Goal: Task Accomplishment & Management: Manage account settings

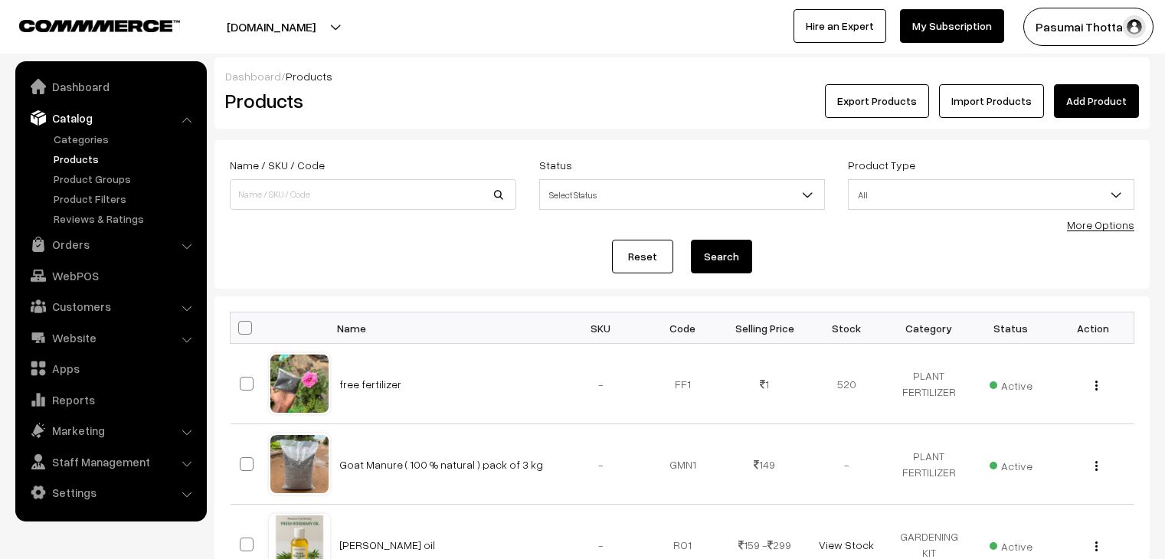
click at [304, 185] on input at bounding box center [373, 194] width 287 height 31
type input "[DATE]"
click at [740, 255] on button "Search" at bounding box center [721, 257] width 61 height 34
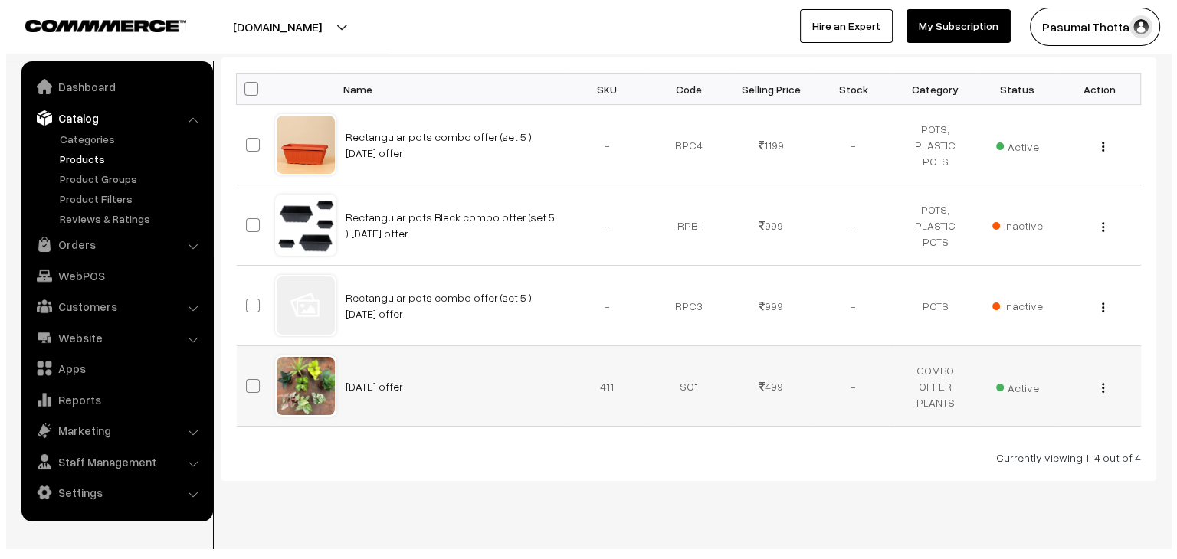
scroll to position [260, 0]
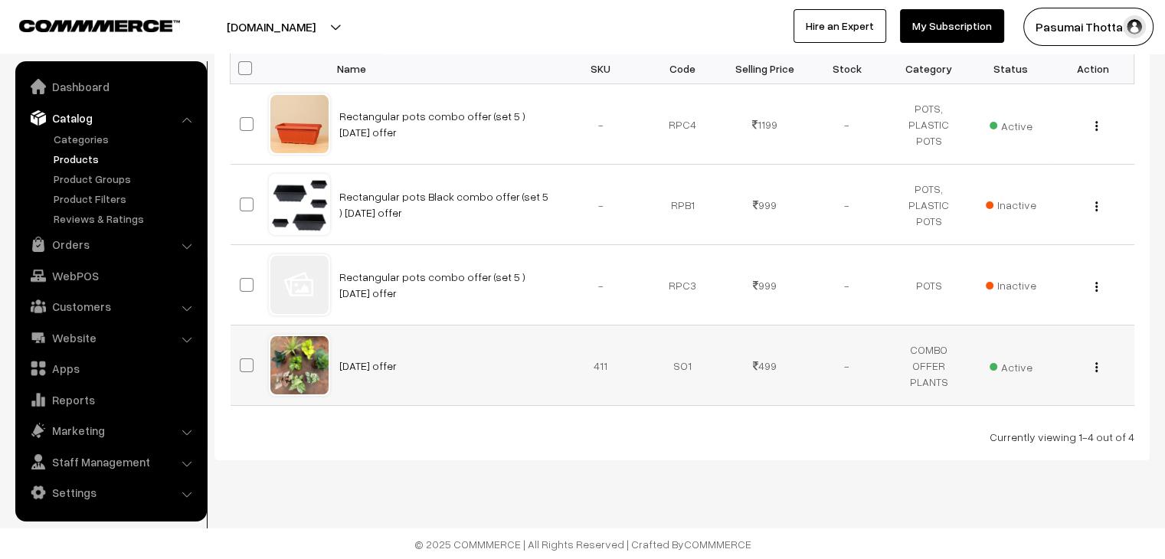
click at [1009, 370] on span "Active" at bounding box center [1011, 365] width 43 height 20
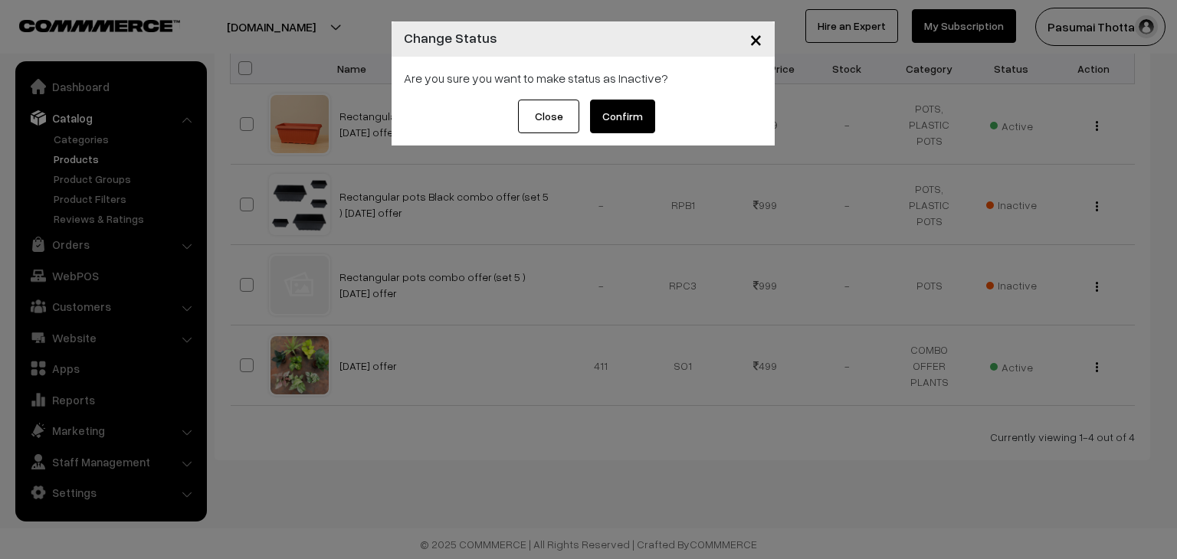
click at [624, 112] on button "Confirm" at bounding box center [622, 117] width 65 height 34
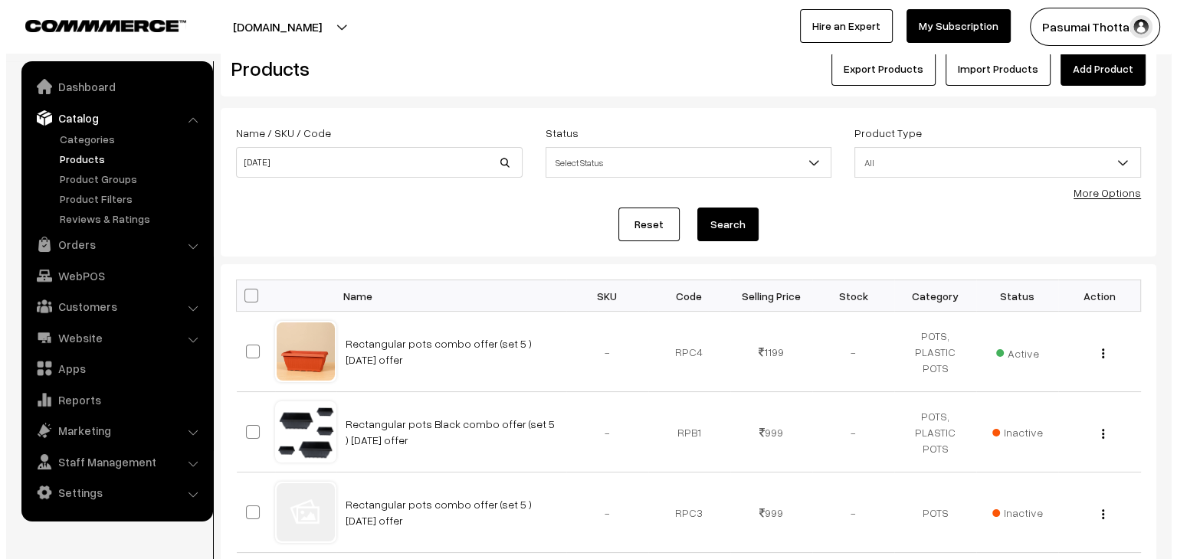
scroll to position [20, 0]
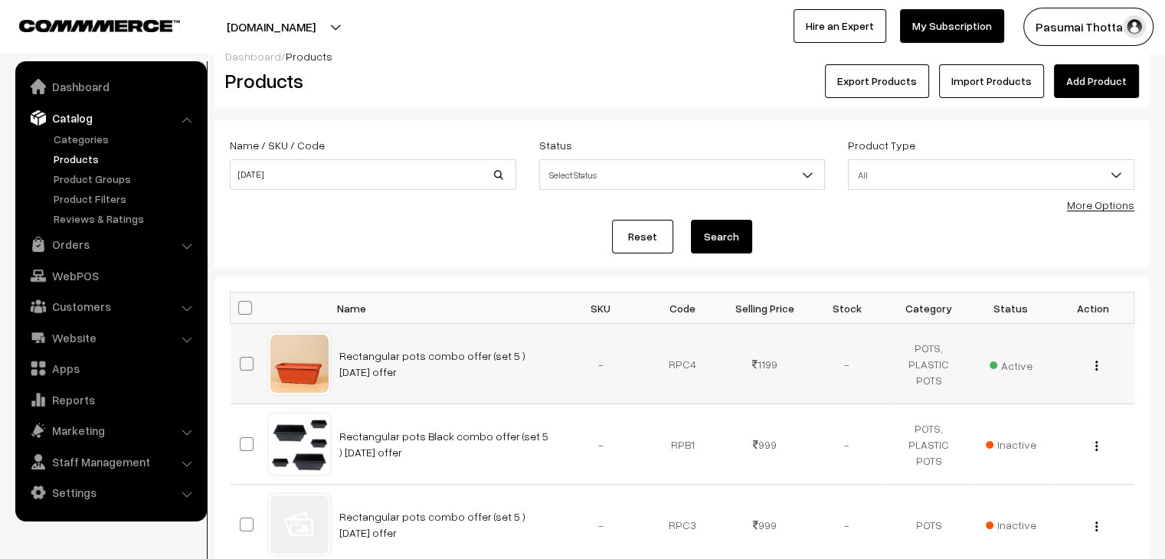
click at [1006, 367] on span "Active" at bounding box center [1011, 364] width 43 height 20
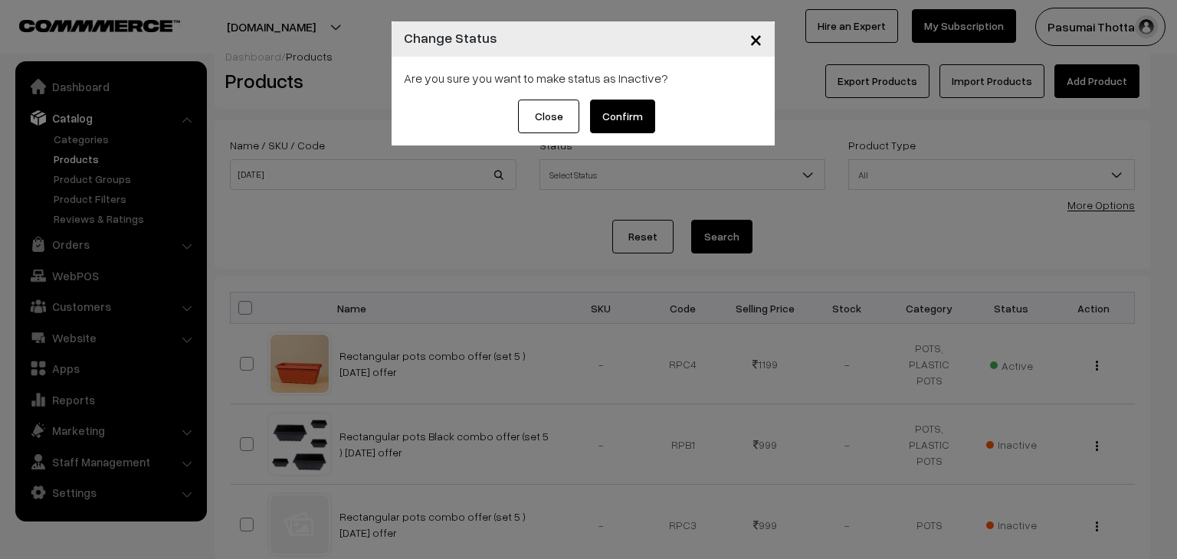
click at [623, 111] on button "Confirm" at bounding box center [622, 117] width 65 height 34
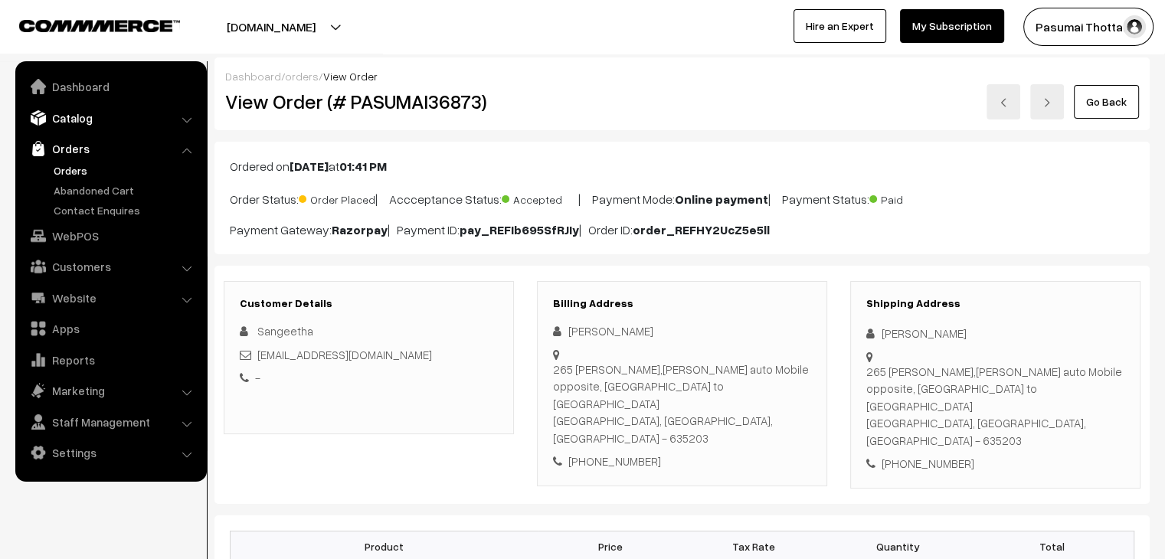
click at [69, 122] on link "Catalog" at bounding box center [110, 118] width 182 height 28
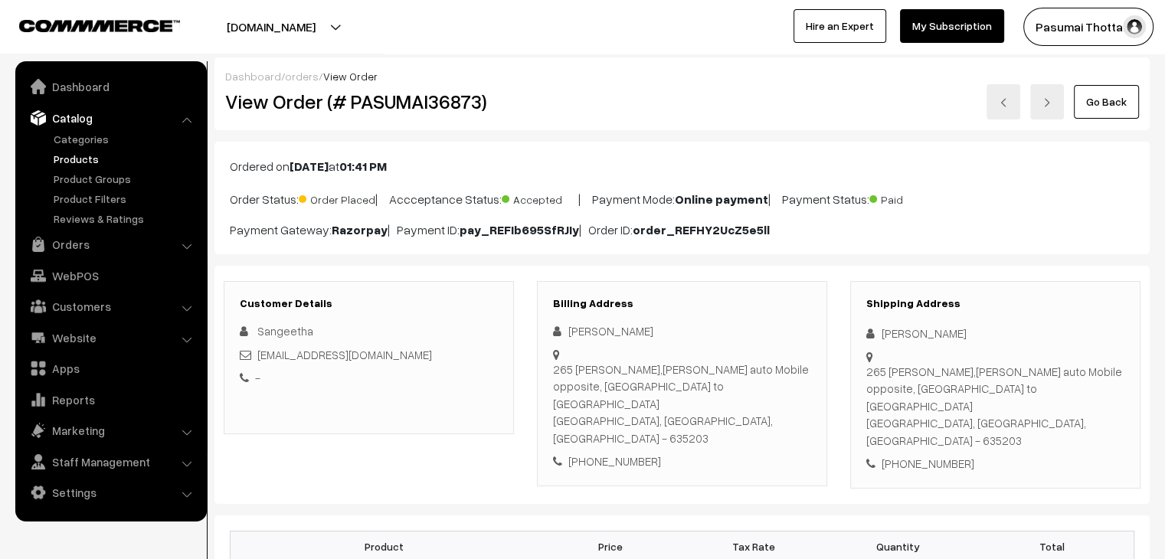
click at [70, 157] on link "Products" at bounding box center [126, 159] width 152 height 16
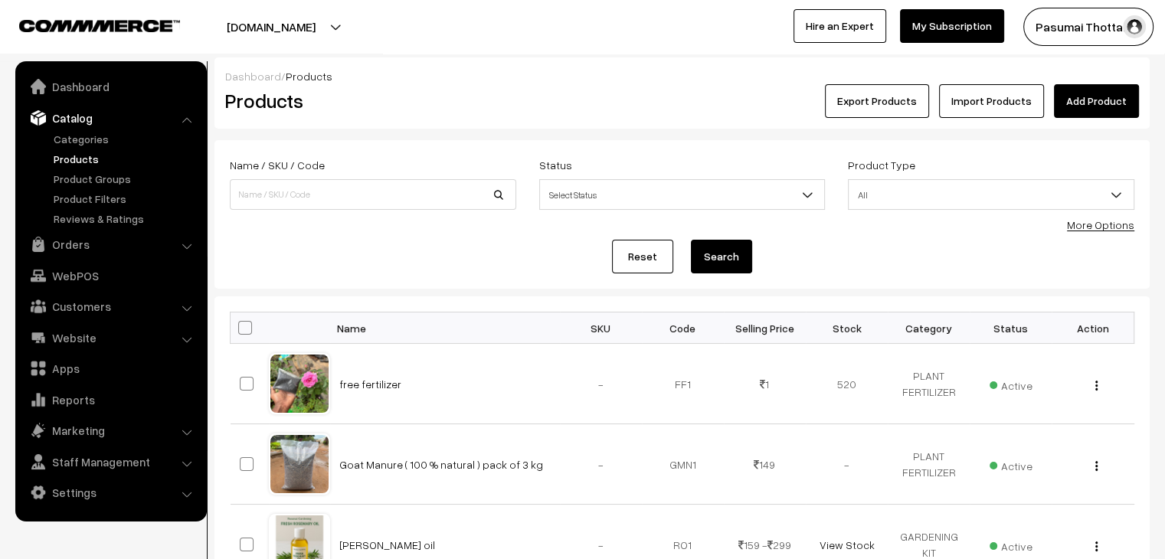
click at [1097, 110] on link "Add Product" at bounding box center [1096, 101] width 85 height 34
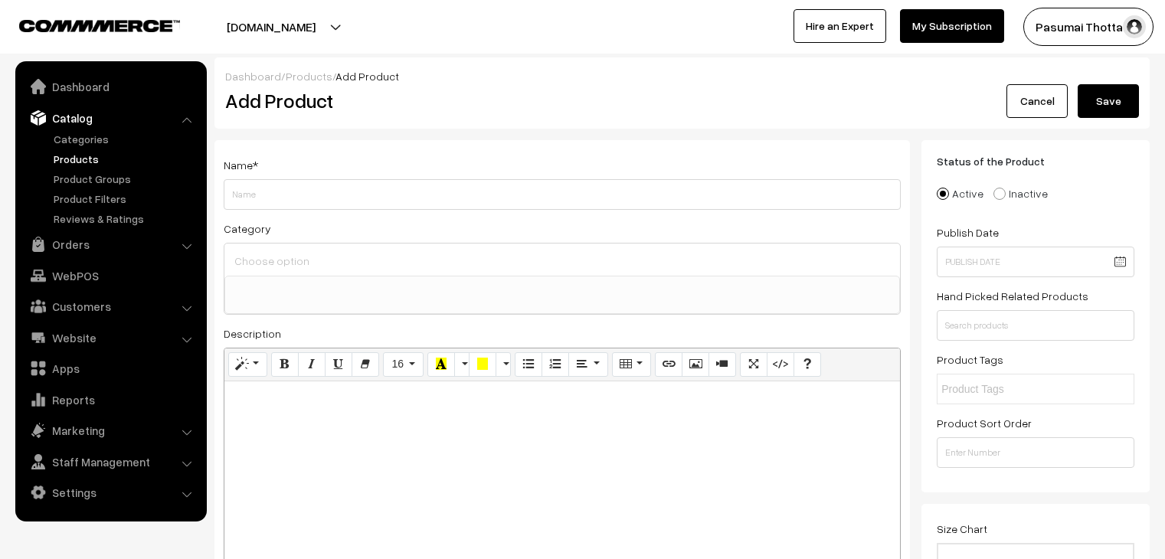
select select
type input "[DATE] offer"
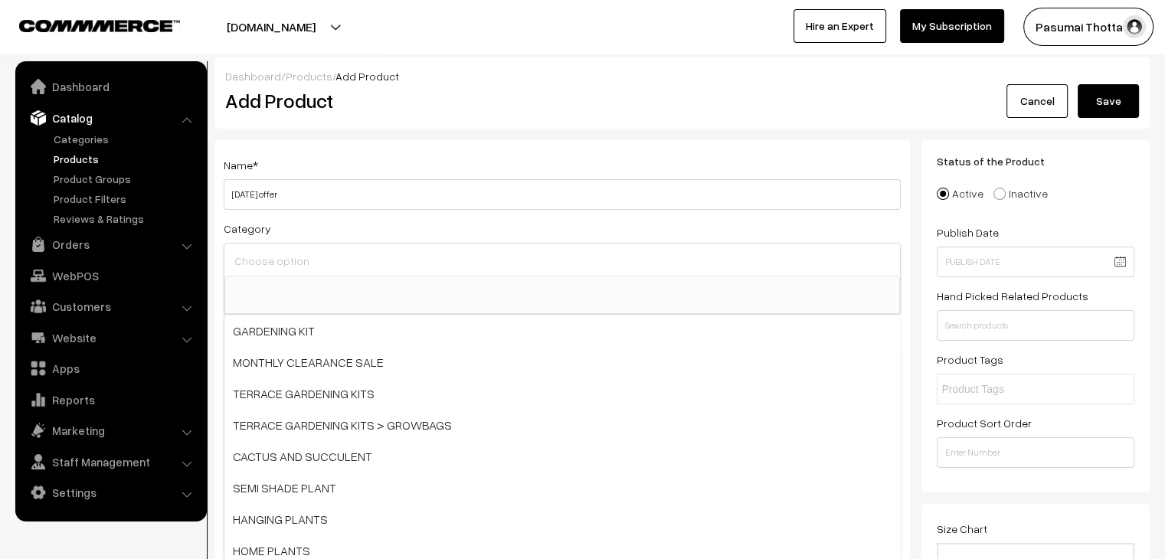
click at [290, 260] on input at bounding box center [562, 261] width 663 height 22
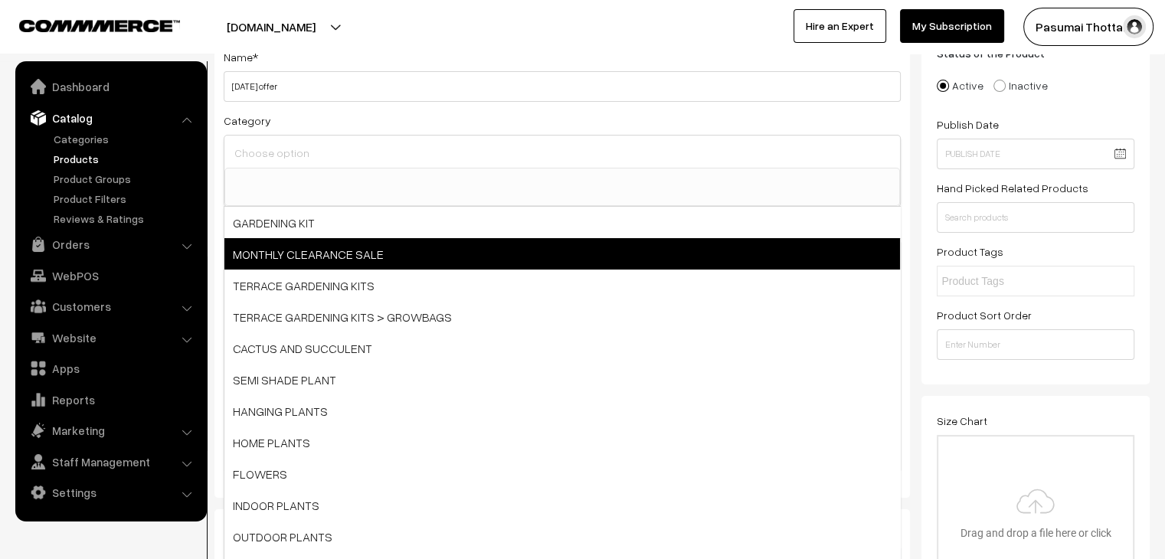
scroll to position [77, 0]
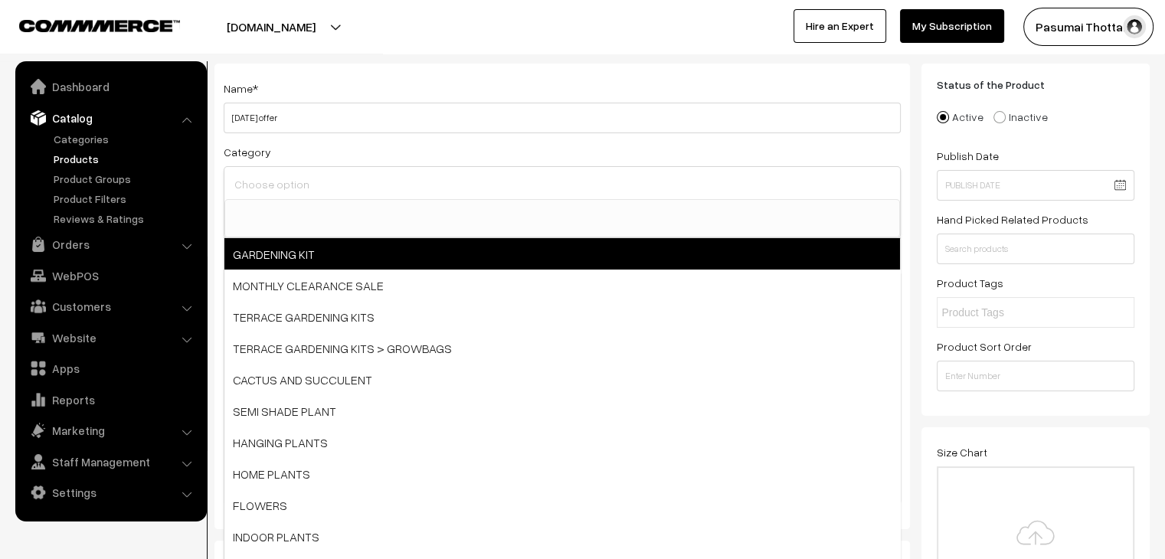
click at [349, 263] on span "GARDENING KIT" at bounding box center [562, 253] width 676 height 31
select select "18"
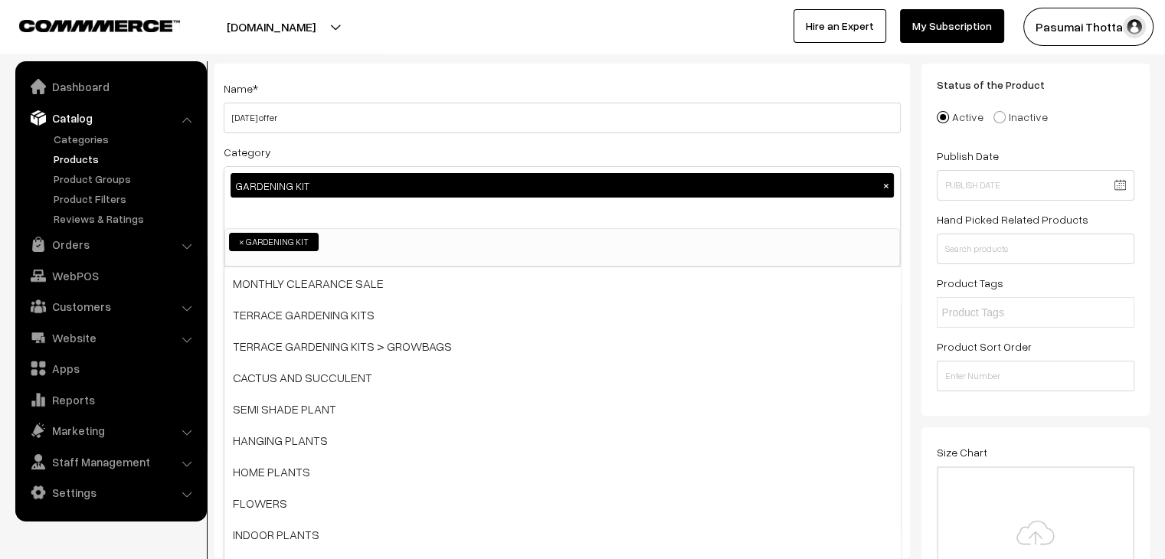
click at [984, 410] on div "Status of the Product Active Inactive Product Type -- Select -- -- Select -- Pu…" at bounding box center [1036, 240] width 228 height 352
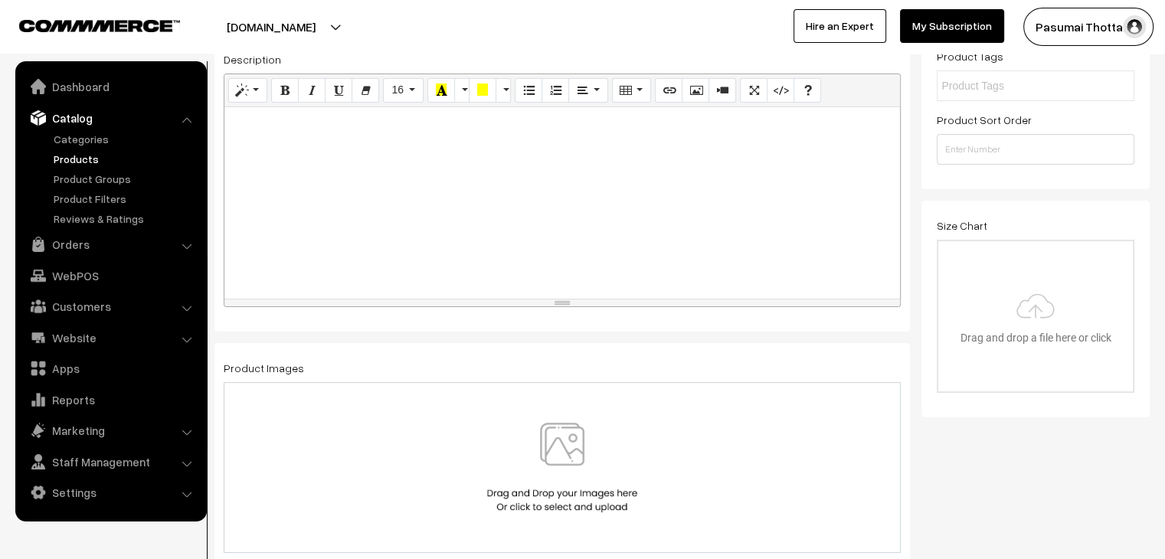
scroll to position [383, 0]
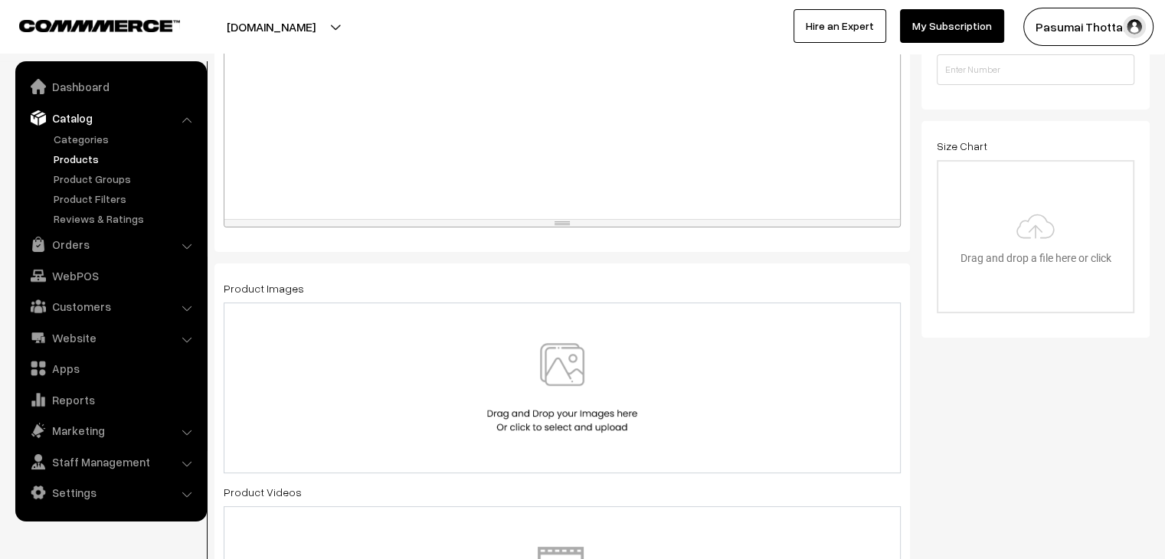
click at [555, 402] on img at bounding box center [562, 388] width 158 height 90
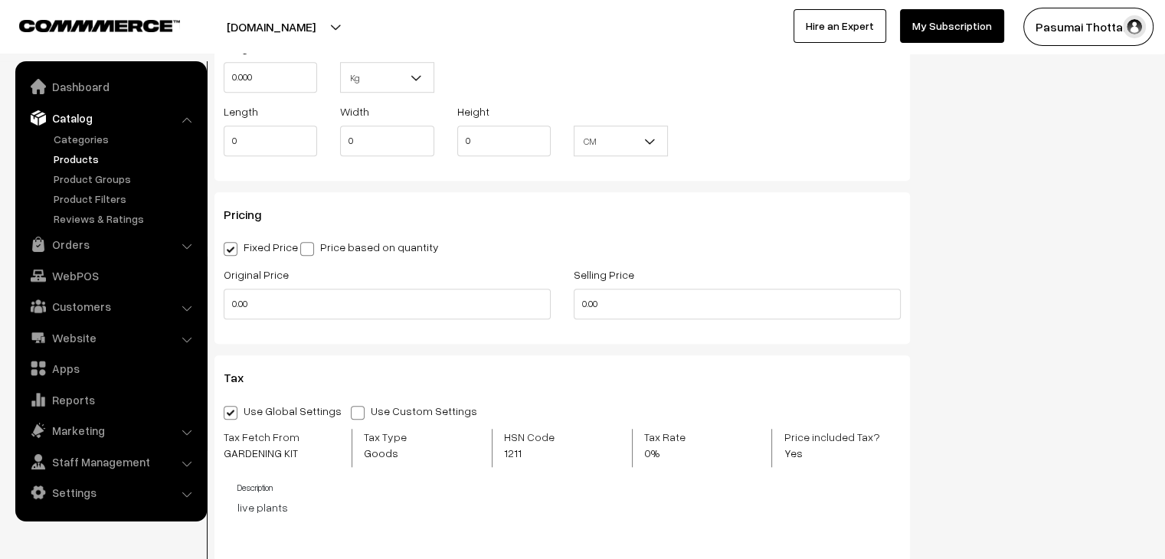
scroll to position [1149, 0]
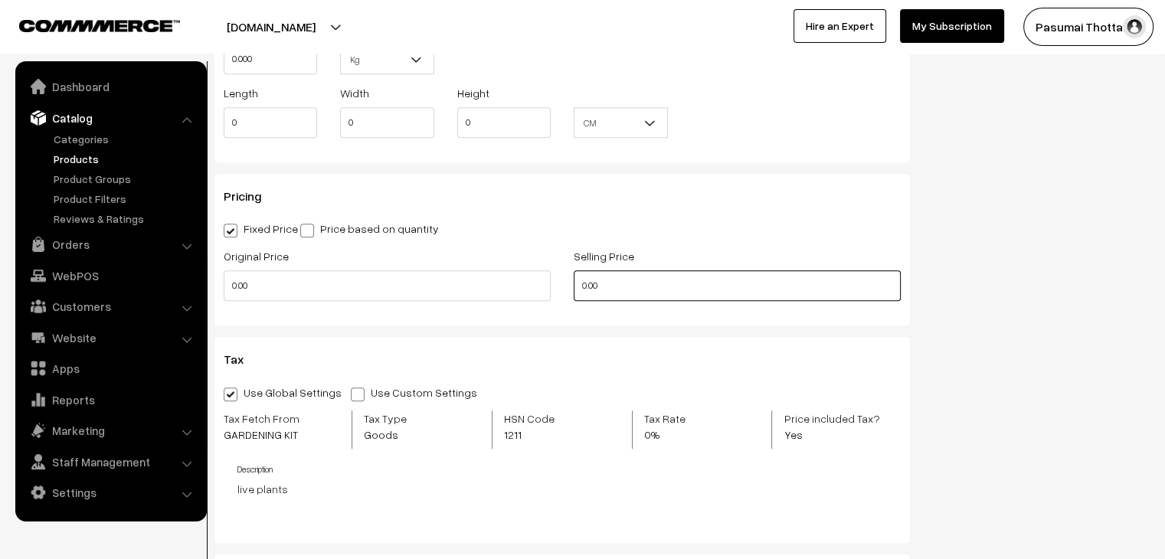
click at [649, 290] on input "0.00" at bounding box center [737, 285] width 327 height 31
type input "0"
type input "129"
click at [401, 297] on input "0.00" at bounding box center [387, 285] width 327 height 31
type input "0"
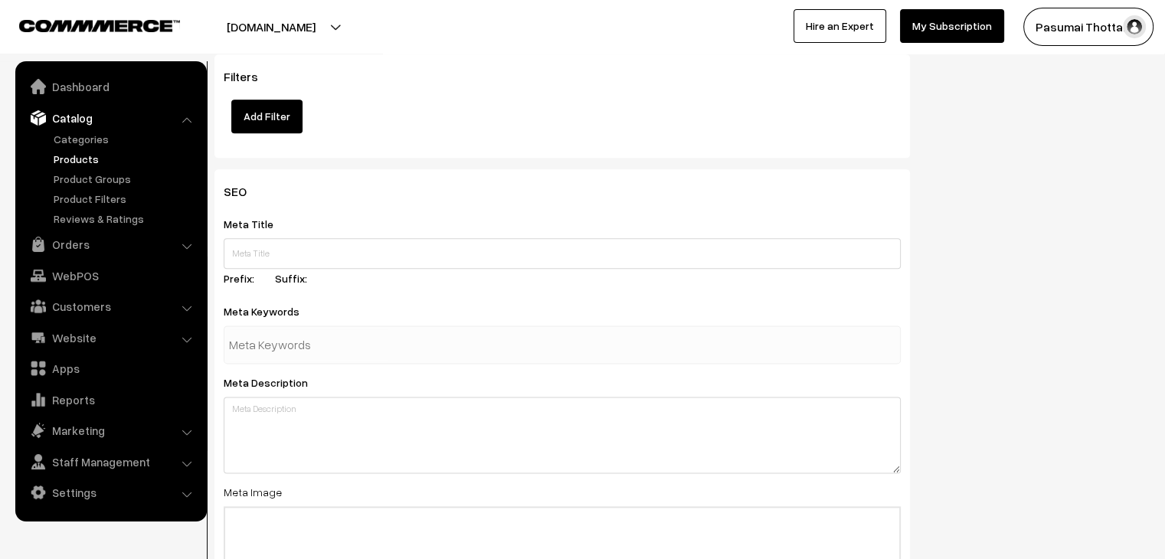
scroll to position [1888, 0]
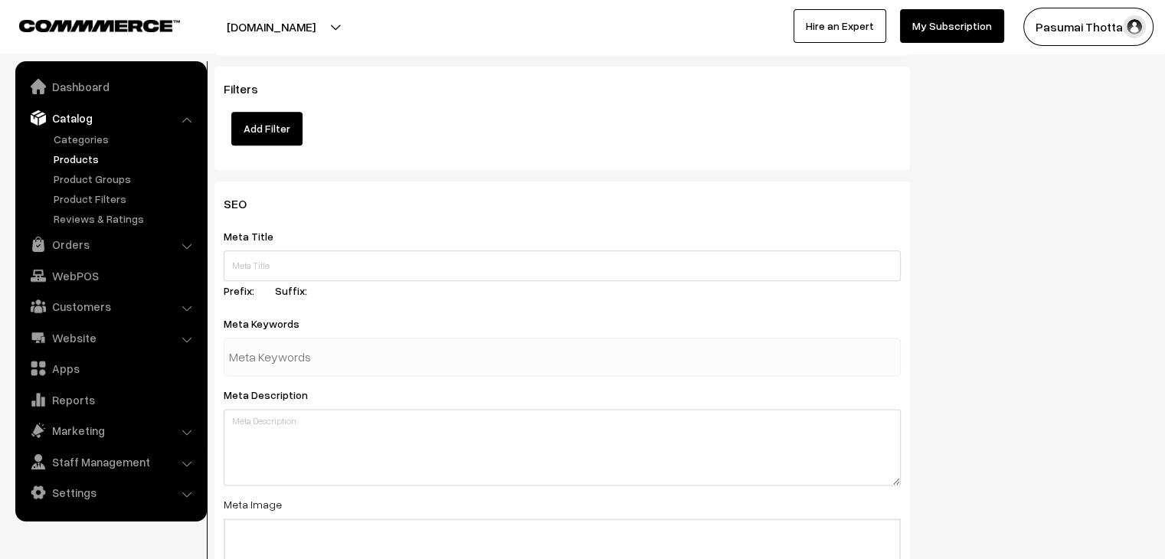
type input "199"
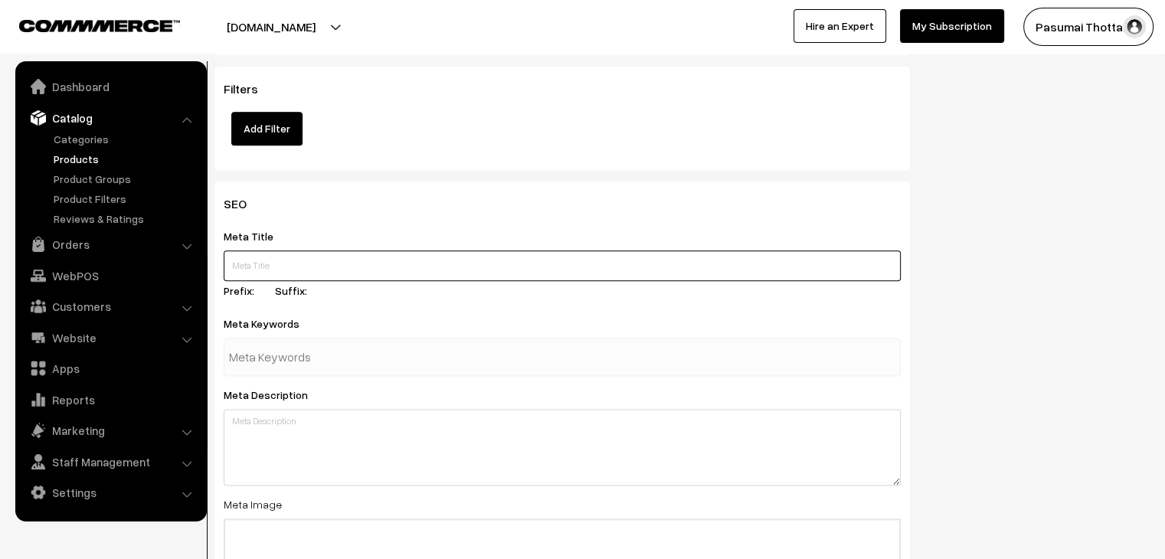
click at [248, 261] on input "text" at bounding box center [562, 266] width 677 height 31
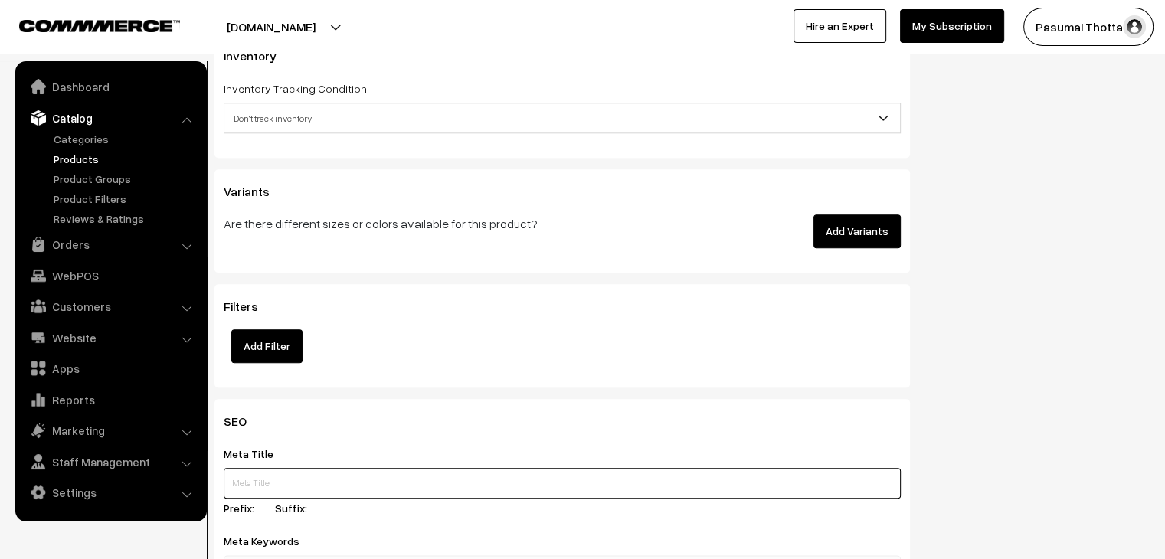
scroll to position [1581, 0]
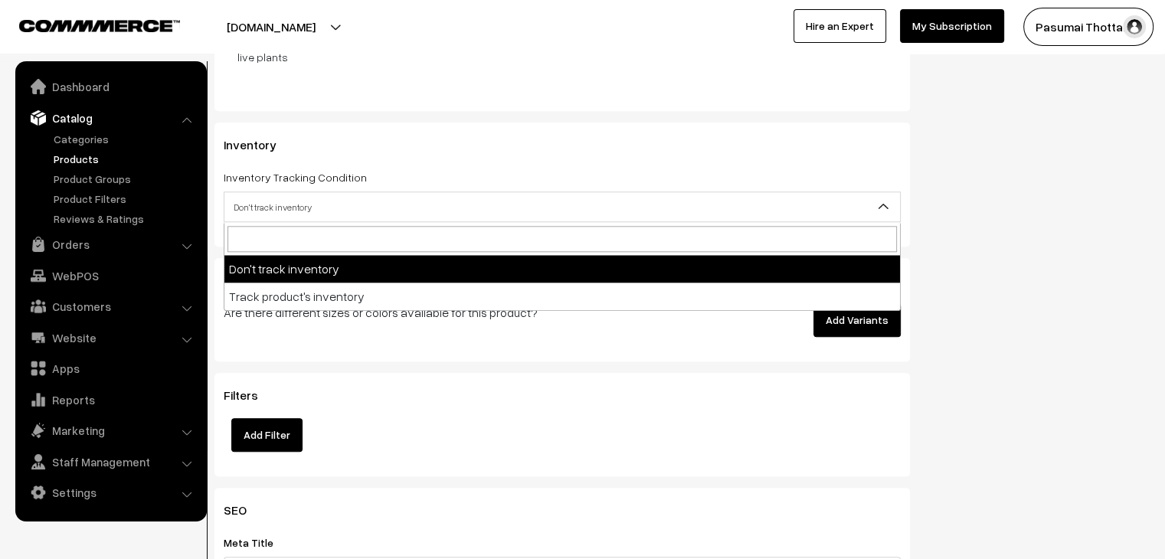
click at [233, 216] on span "Don't track inventory" at bounding box center [562, 207] width 676 height 27
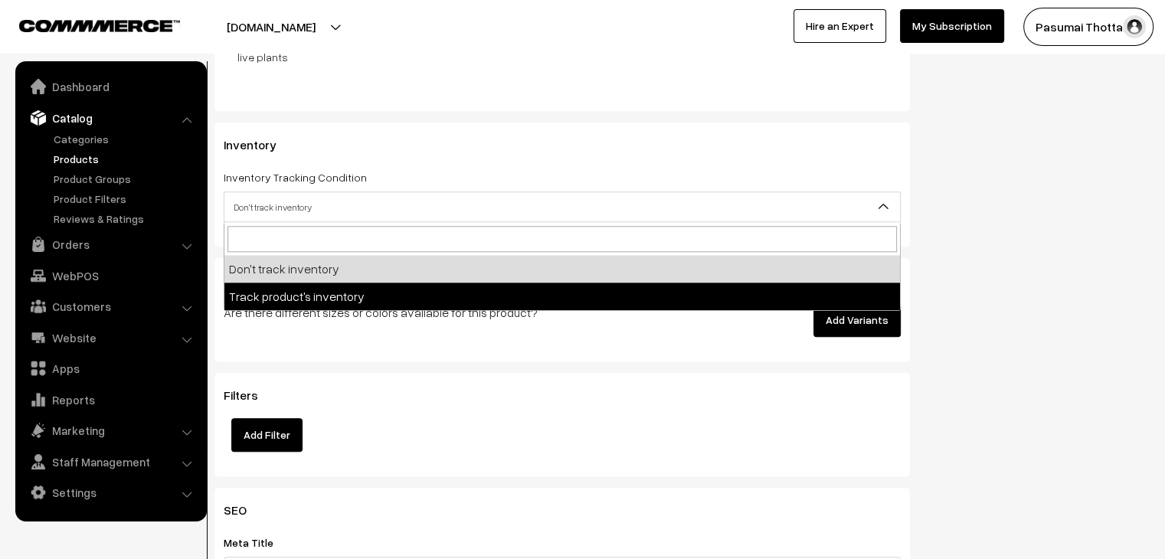
select select "2"
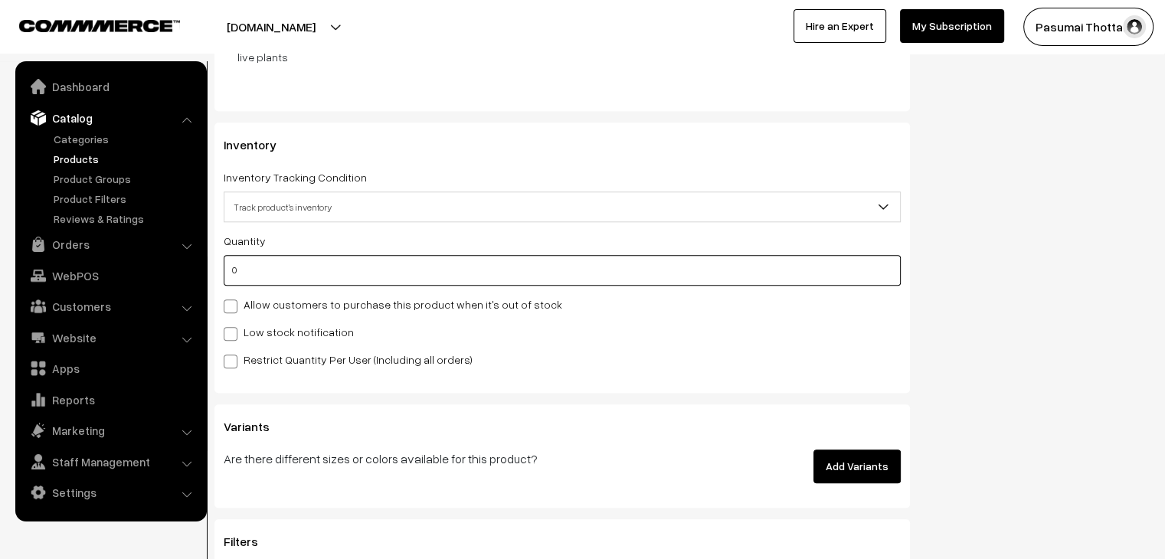
click at [265, 271] on input "0" at bounding box center [562, 270] width 677 height 31
type input "300"
click at [288, 366] on label "Restrict Quantity Per User (Including all orders)" at bounding box center [348, 360] width 249 height 16
click at [234, 364] on input "Restrict Quantity Per User (Including all orders)" at bounding box center [229, 359] width 10 height 10
checkbox input "true"
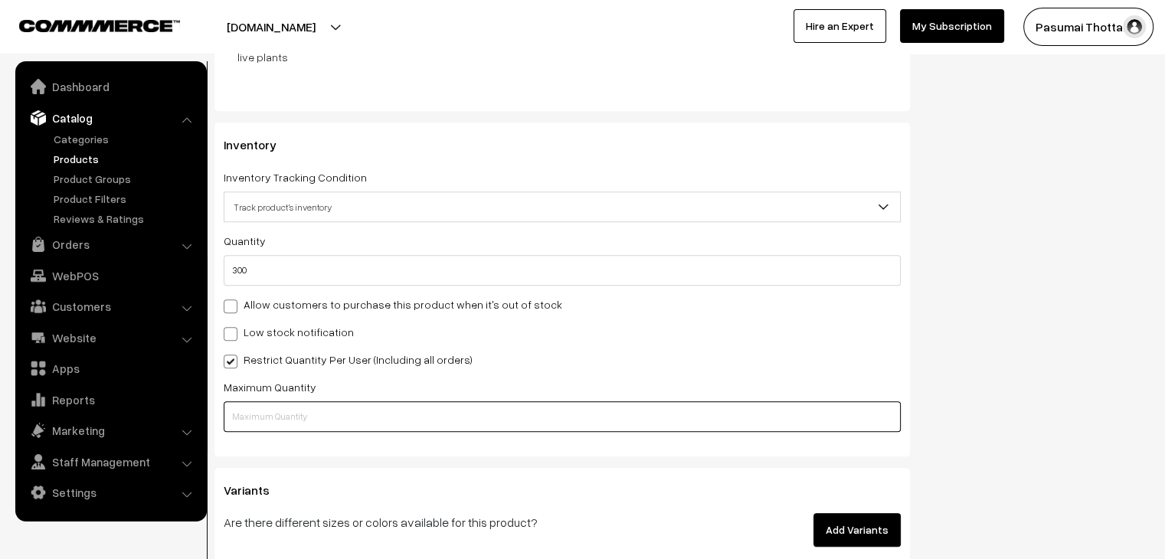
click at [238, 421] on input "text" at bounding box center [562, 416] width 677 height 31
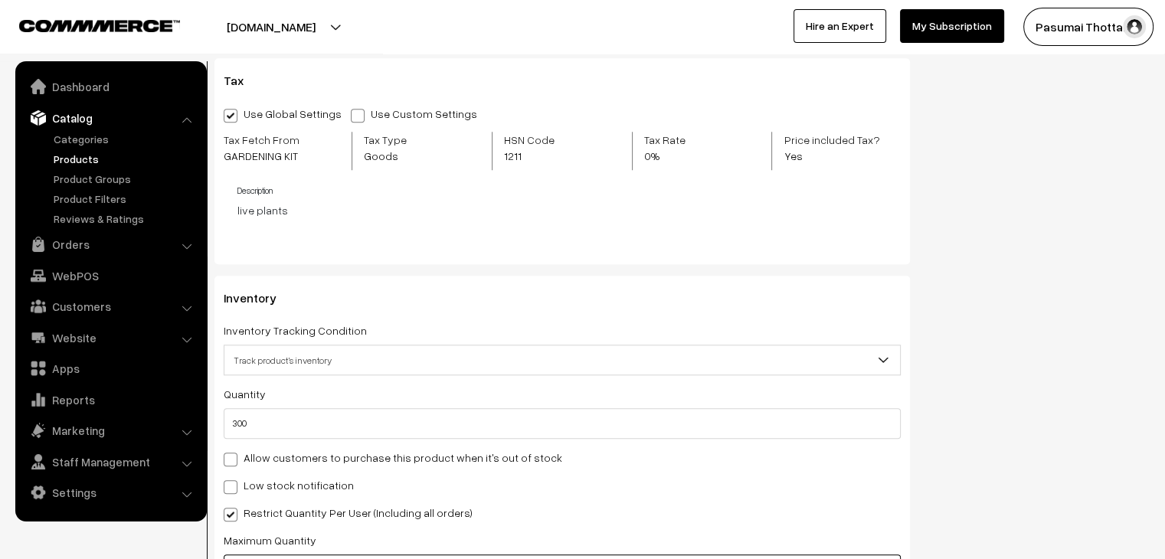
type input "1"
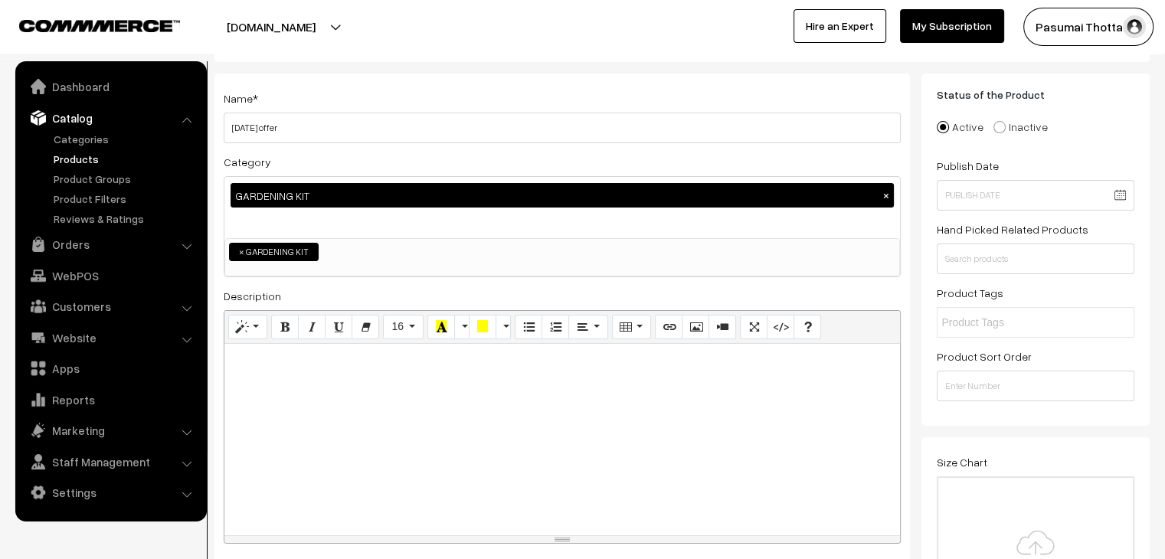
scroll to position [0, 0]
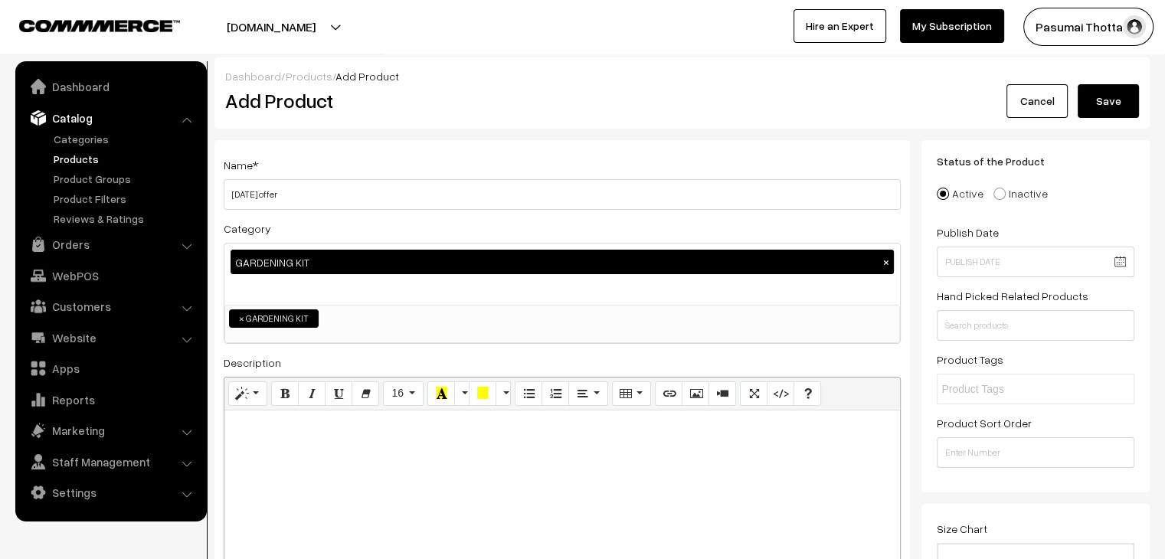
click at [1122, 100] on button "Save" at bounding box center [1108, 101] width 61 height 34
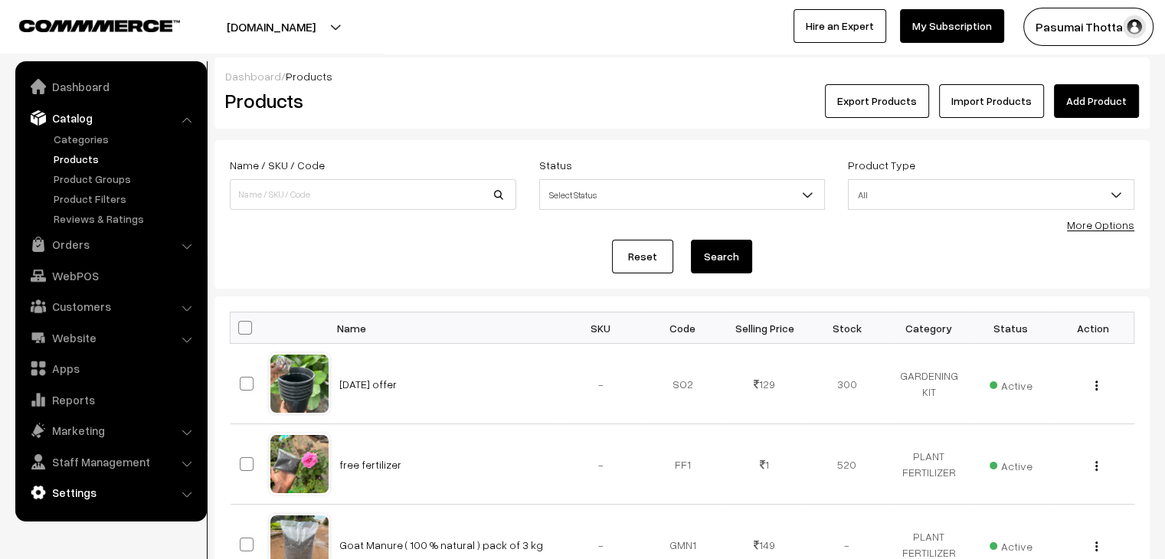
click at [71, 488] on link "Settings" at bounding box center [110, 493] width 182 height 28
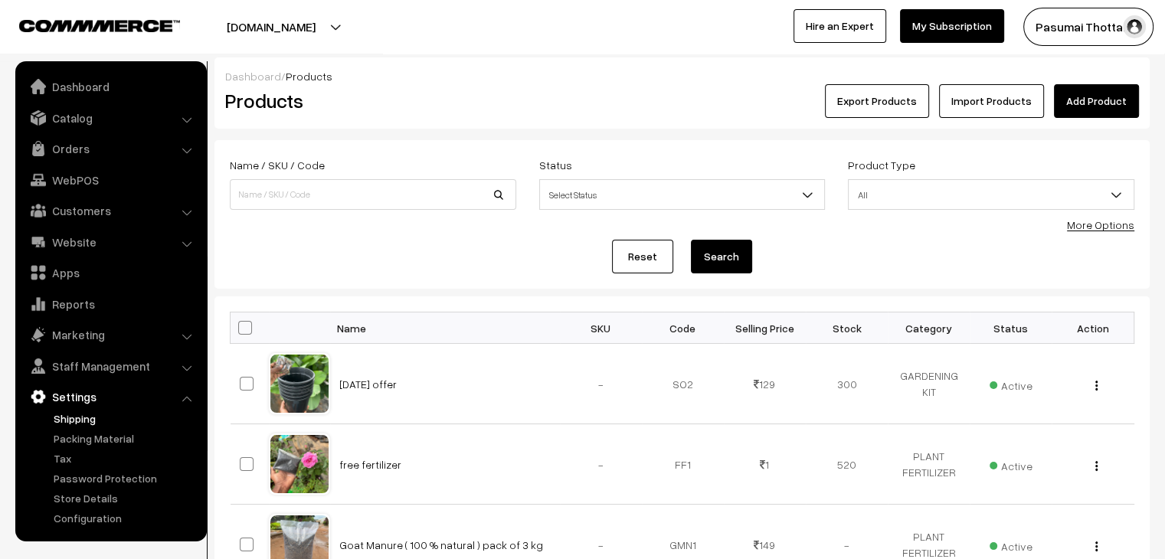
click at [68, 413] on link "Shipping" at bounding box center [126, 419] width 152 height 16
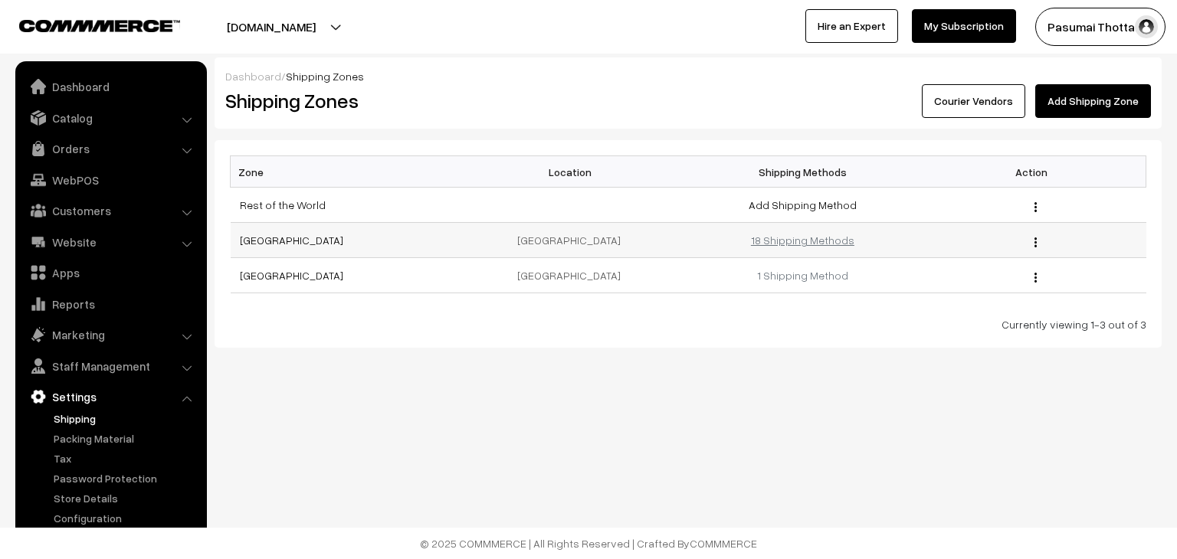
click at [788, 240] on link "18 Shipping Methods" at bounding box center [802, 240] width 103 height 13
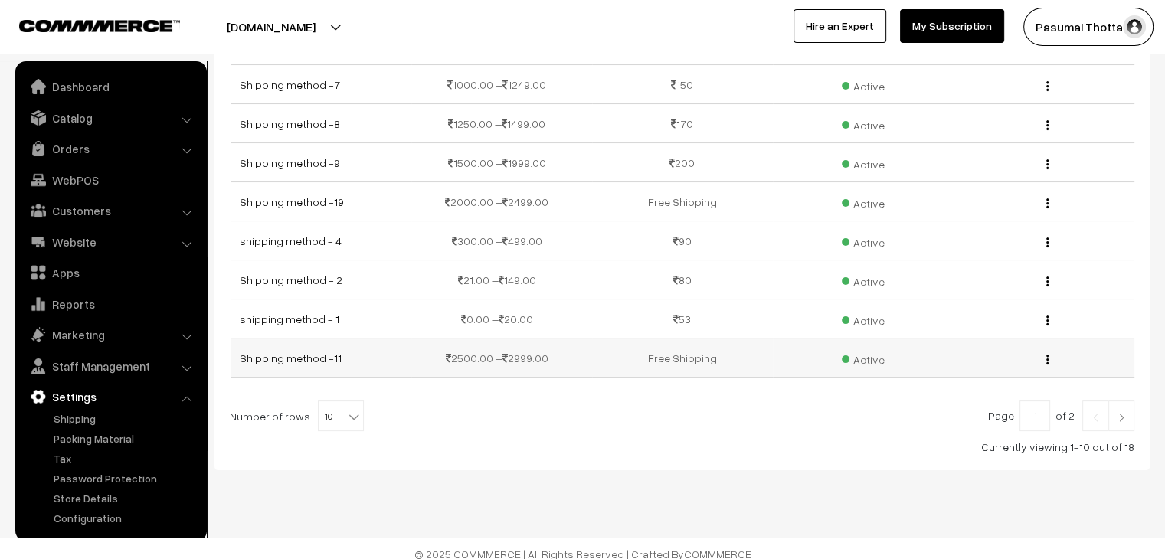
scroll to position [209, 0]
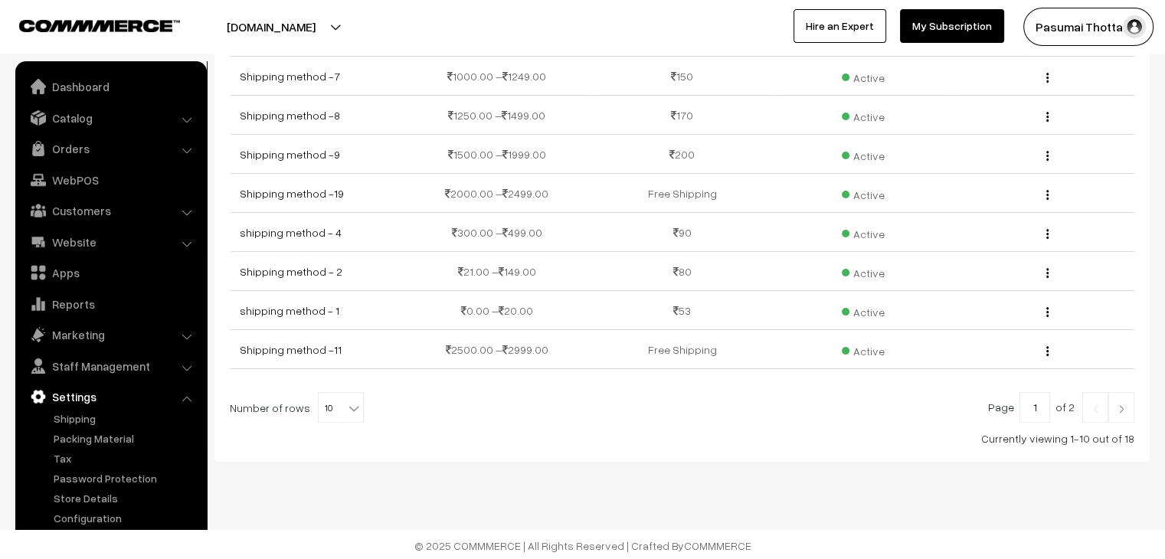
click at [327, 405] on span "10" at bounding box center [341, 408] width 44 height 31
select select "100"
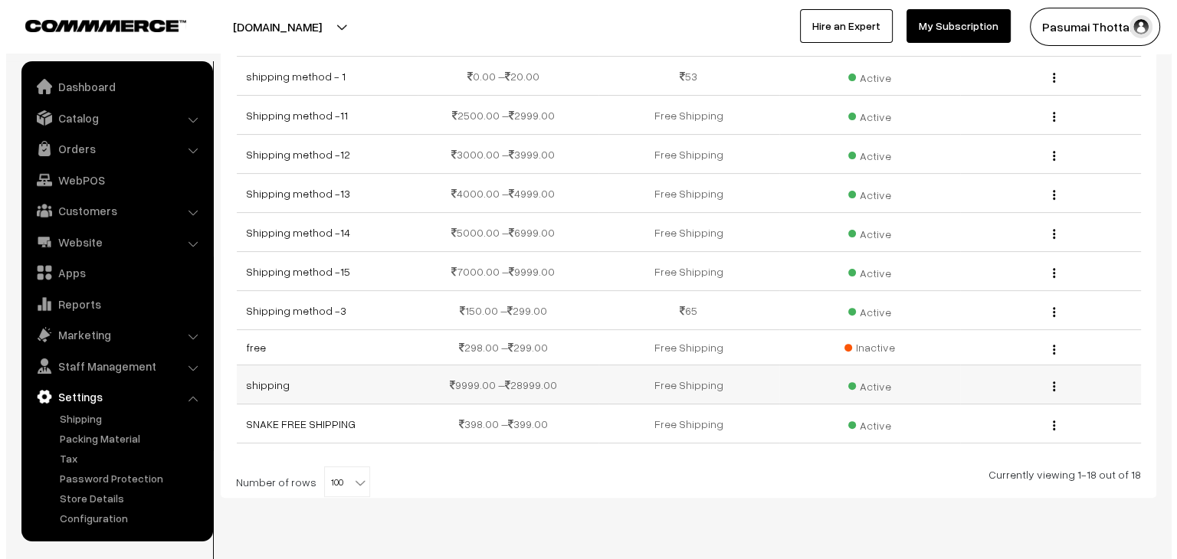
scroll to position [460, 0]
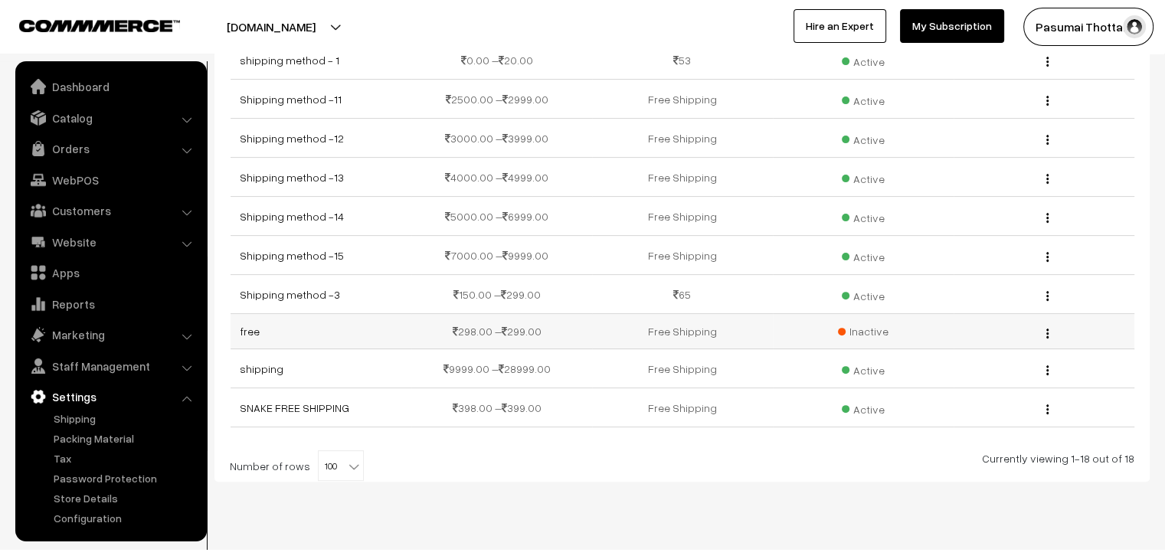
click at [864, 332] on span "Inactive" at bounding box center [863, 331] width 51 height 16
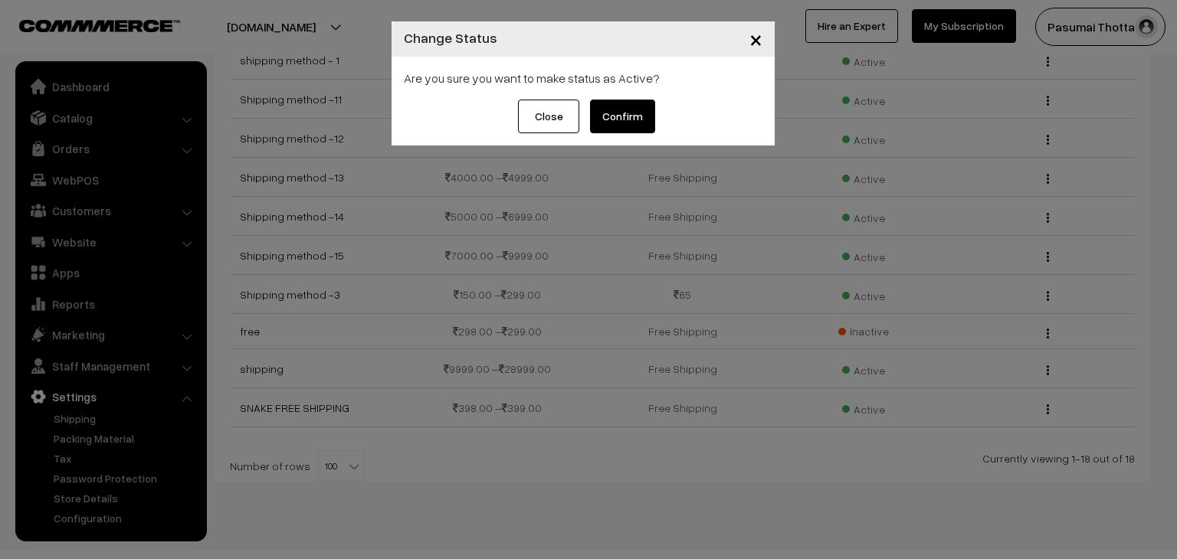
click at [622, 116] on button "Confirm" at bounding box center [622, 117] width 65 height 34
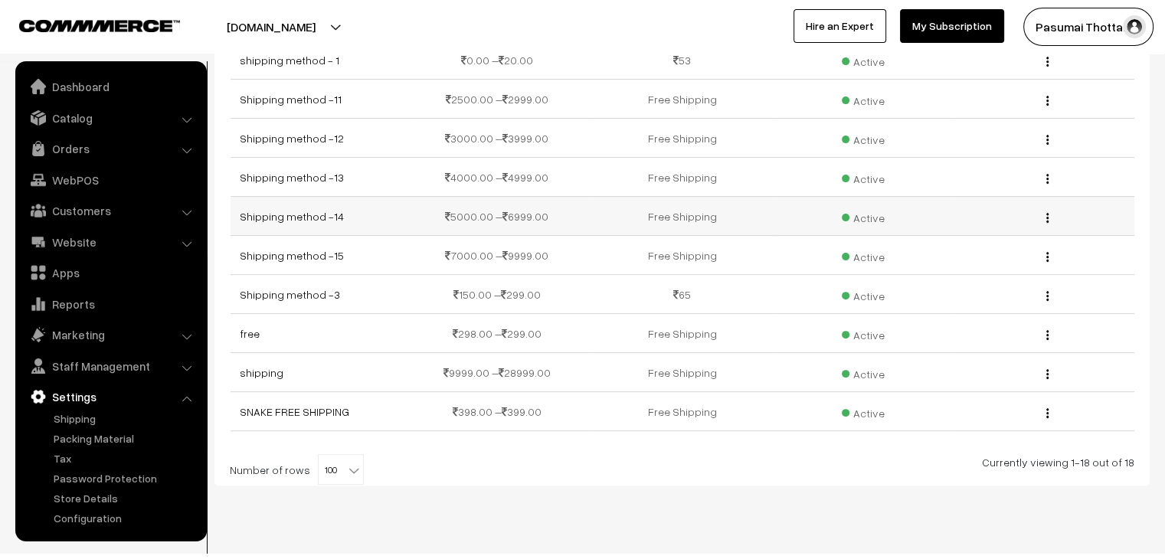
scroll to position [460, 0]
click at [245, 334] on link "free" at bounding box center [250, 333] width 20 height 13
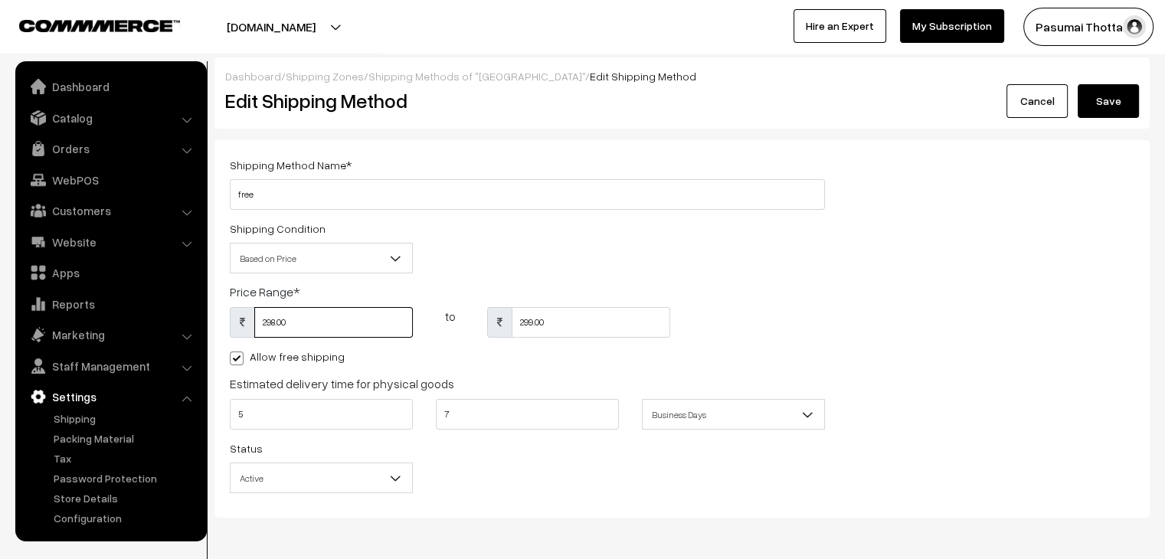
click at [308, 316] on input "298.00" at bounding box center [333, 322] width 159 height 31
type input "2"
type input "119"
click at [595, 330] on input "299.00" at bounding box center [591, 322] width 159 height 31
type input "2"
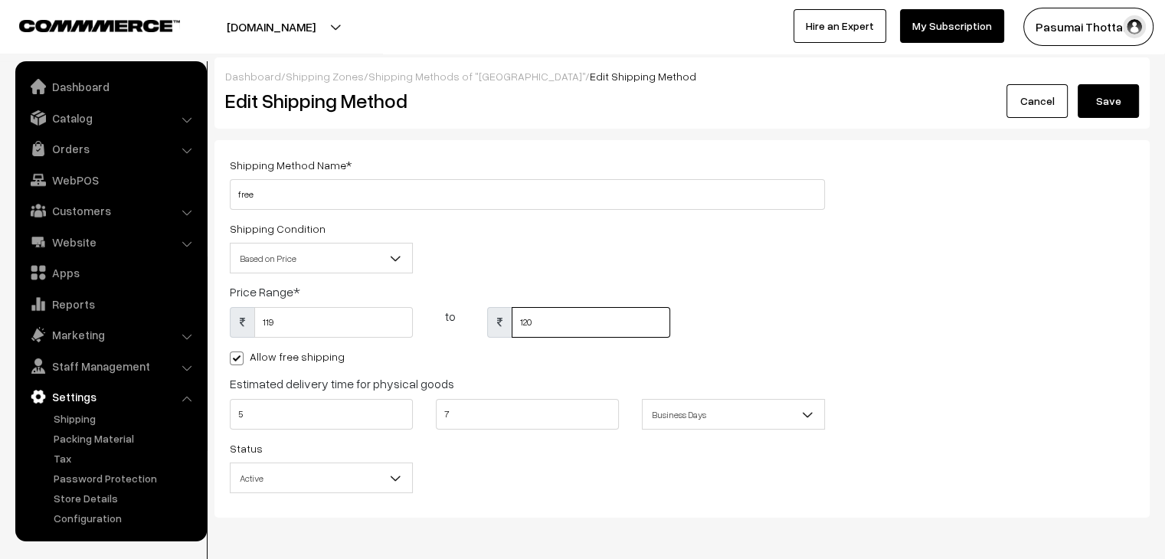
type input "120"
click at [485, 242] on div "Shipping Condition Based on Price Based on Weight Based on Price" at bounding box center [527, 251] width 618 height 64
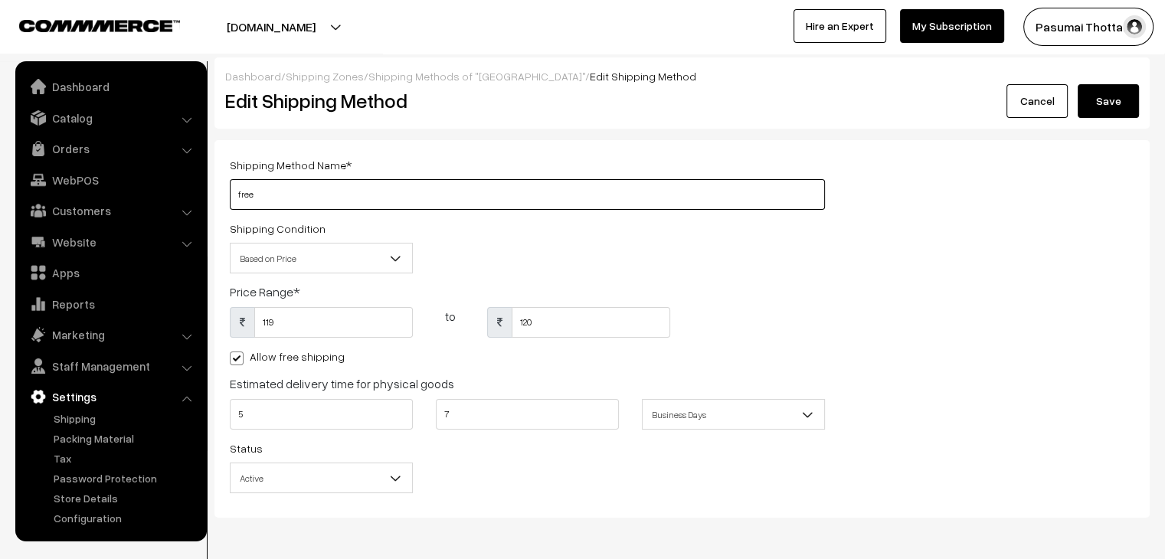
click at [274, 197] on input "free" at bounding box center [527, 194] width 595 height 31
type input "f"
type input "Free Shipping"
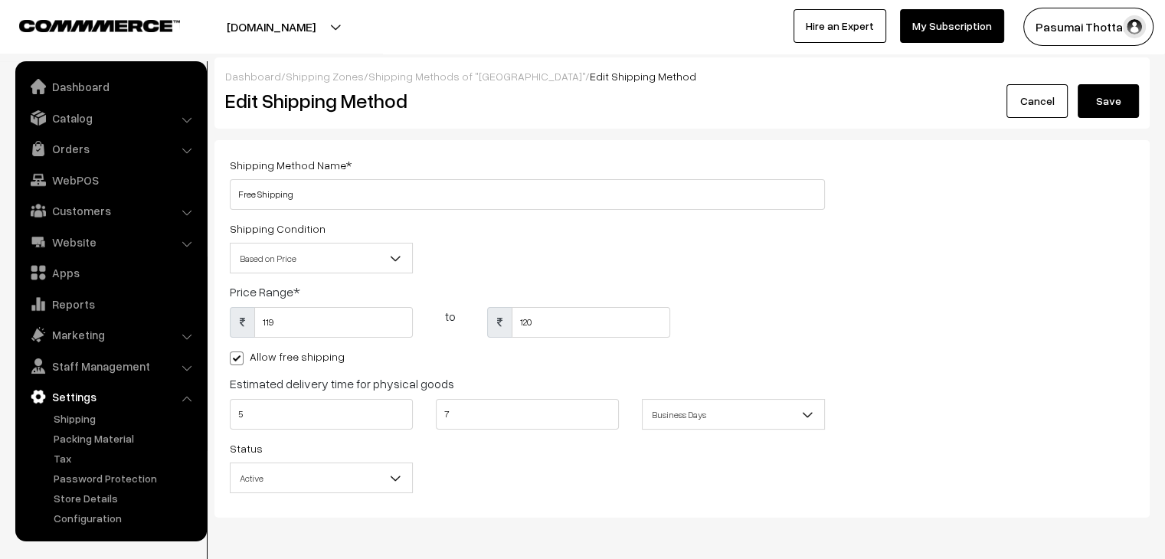
click at [1106, 97] on button "Save" at bounding box center [1108, 101] width 61 height 34
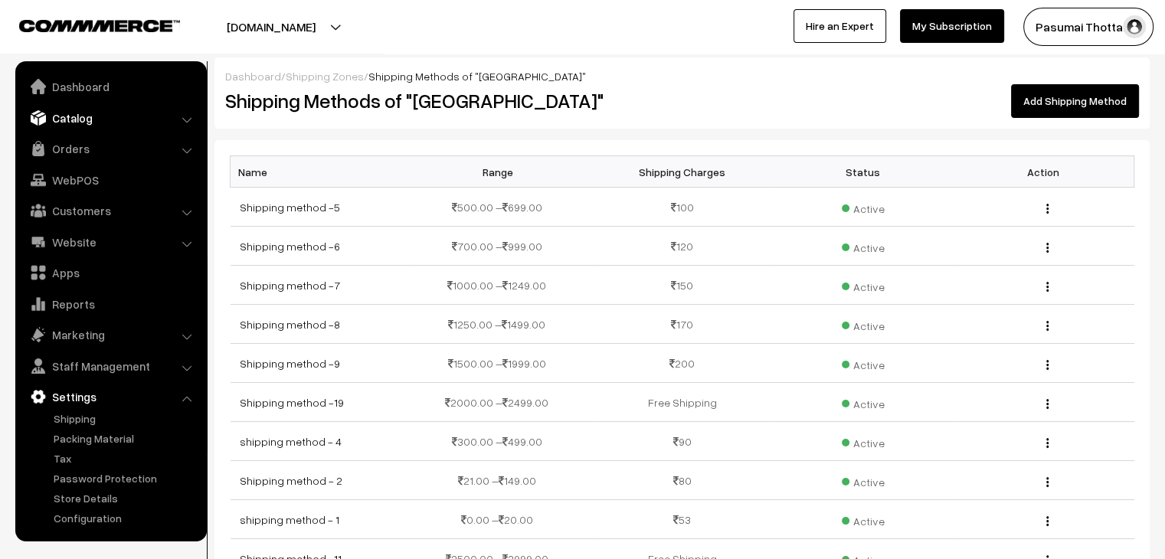
click at [84, 118] on link "Catalog" at bounding box center [110, 118] width 182 height 28
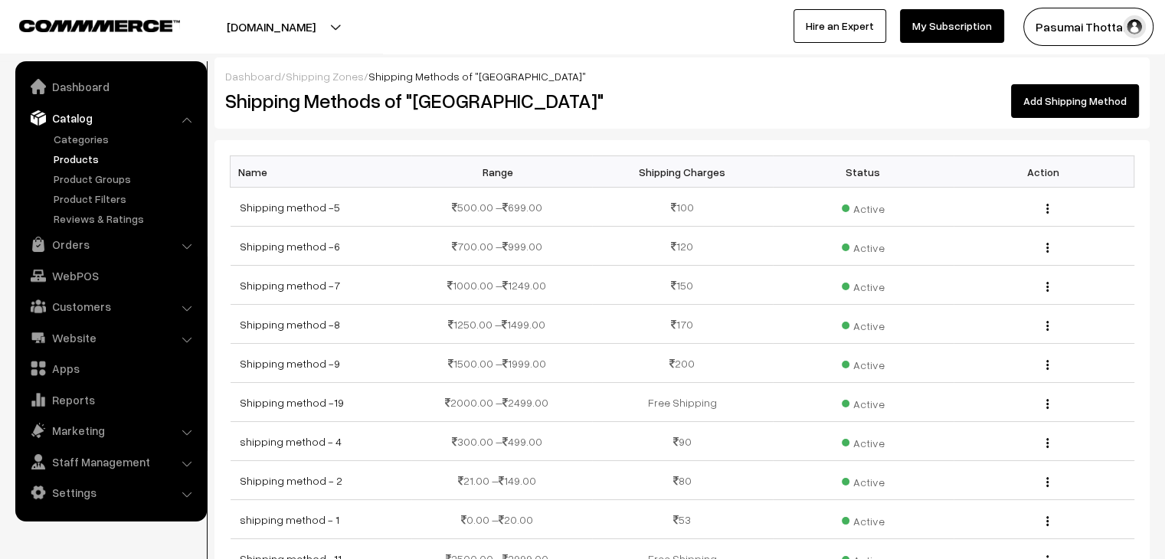
click at [83, 159] on link "Products" at bounding box center [126, 159] width 152 height 16
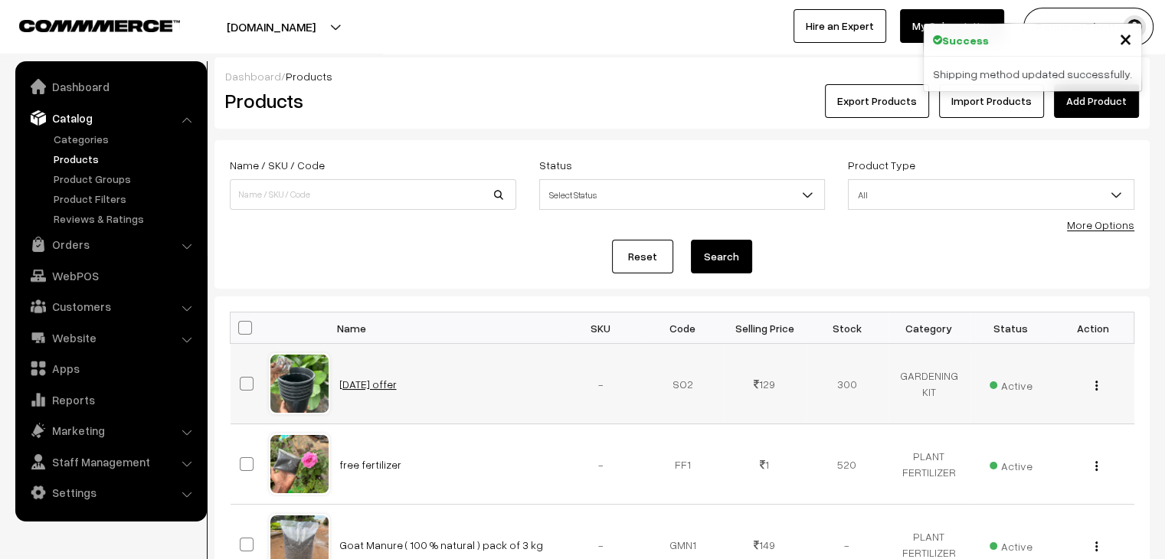
click at [359, 388] on link "[DATE] offer" at bounding box center [367, 384] width 57 height 13
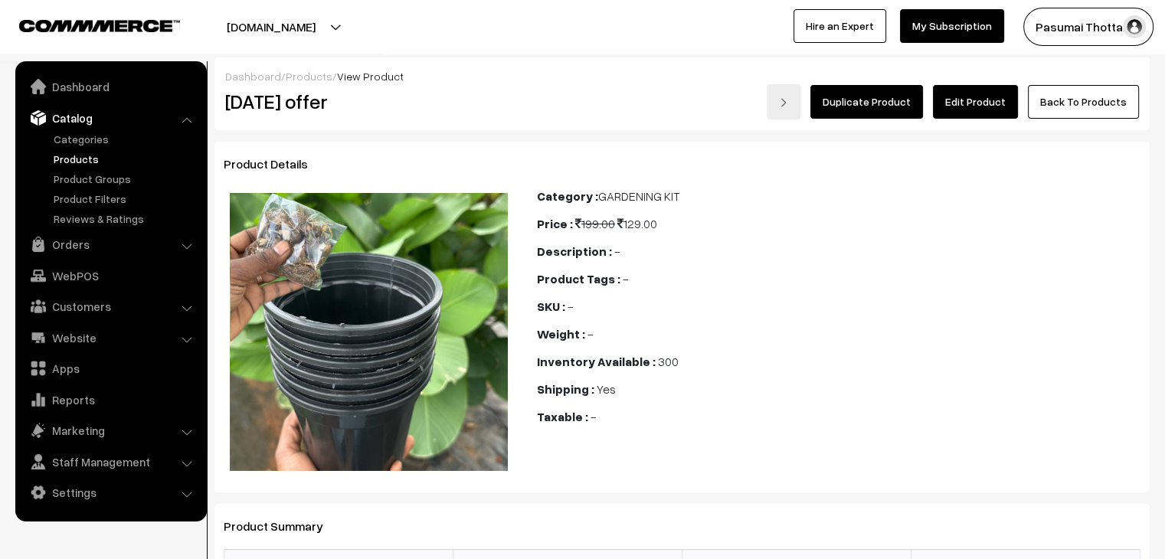
click at [965, 105] on link "Edit Product" at bounding box center [975, 102] width 85 height 34
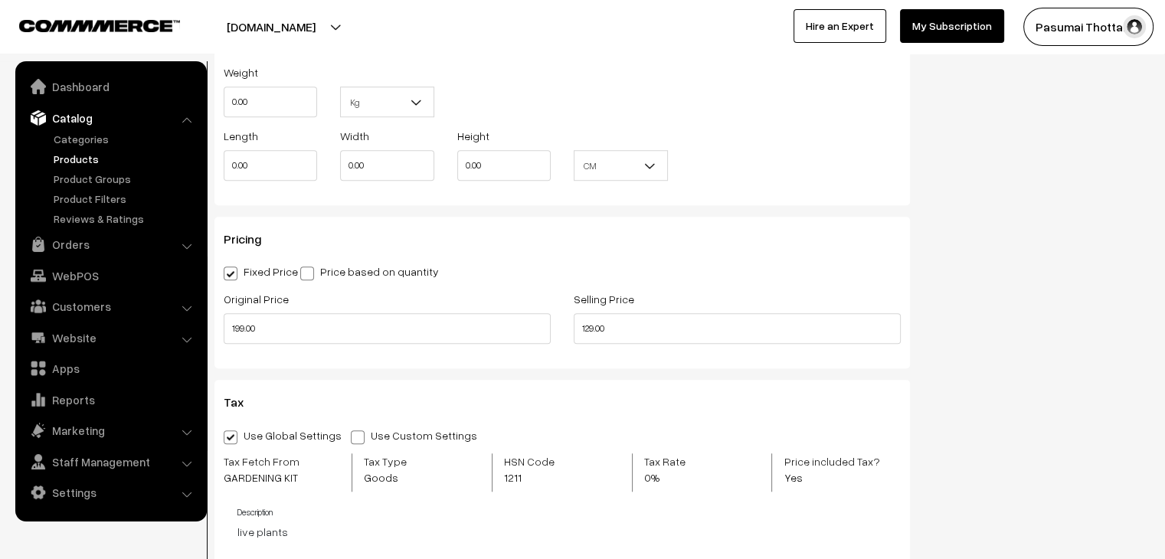
scroll to position [1226, 0]
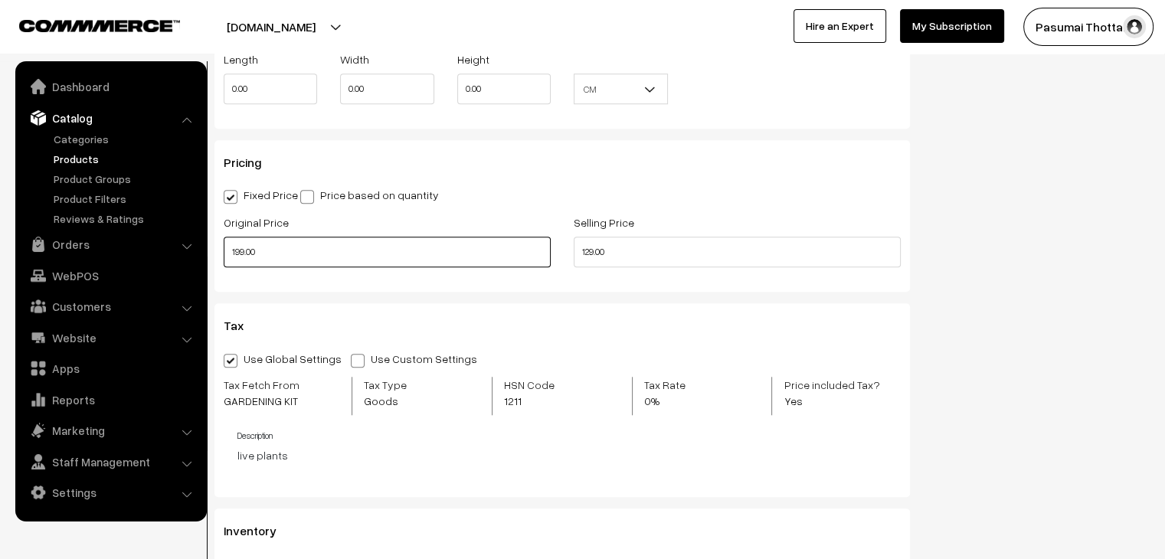
click at [282, 257] on input "199.00" at bounding box center [387, 252] width 327 height 31
type input "1"
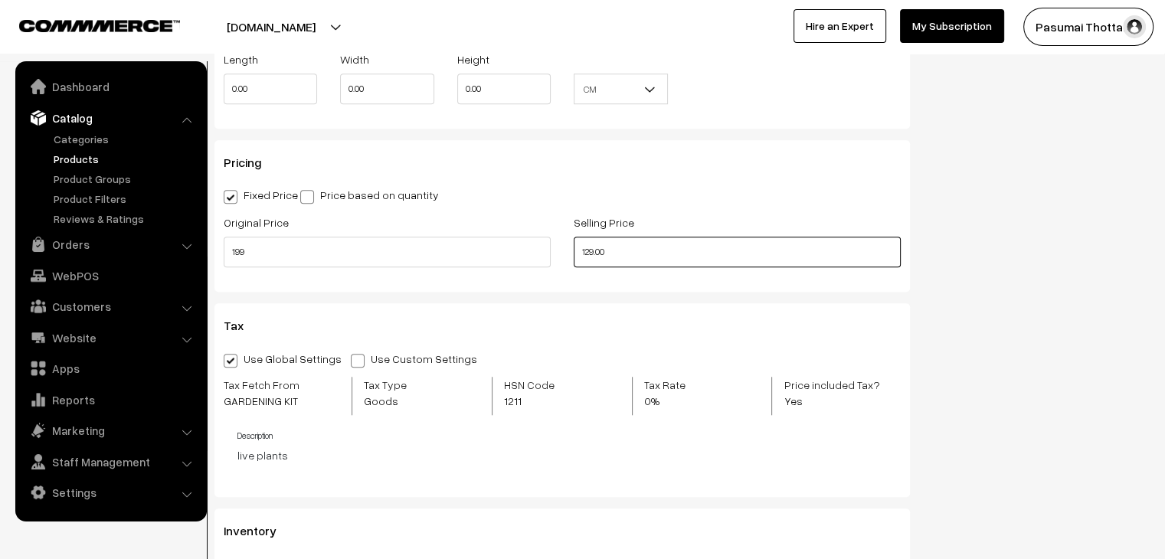
type input "199.00"
click at [657, 255] on input "129.00" at bounding box center [737, 252] width 327 height 31
type input "119.00"
click at [944, 167] on div "Status Active Inactive Active Publish Date Product Type -- Select -- -- Select …" at bounding box center [1042, 0] width 240 height 2169
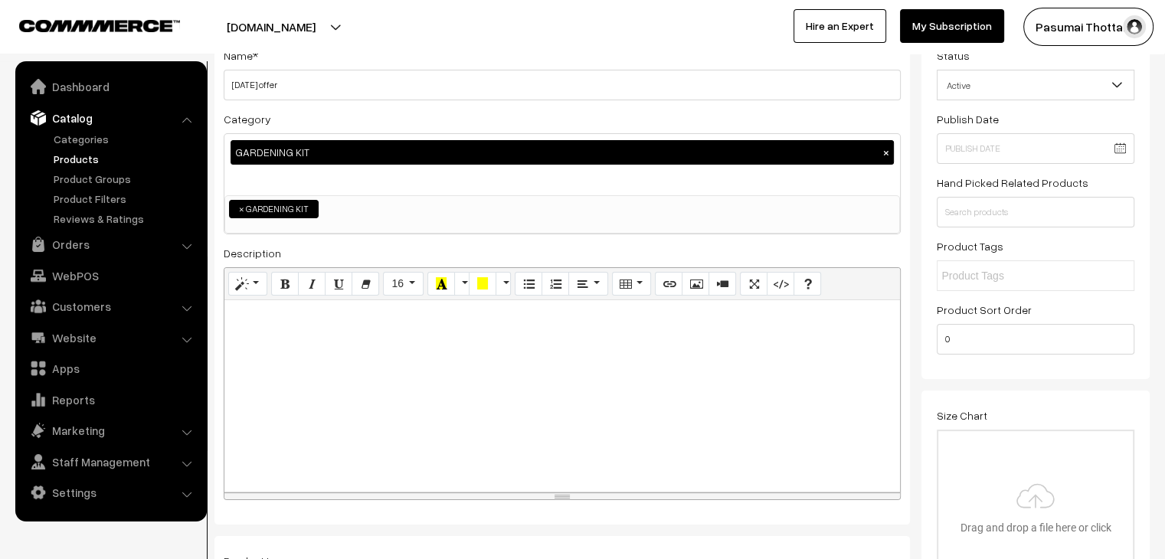
scroll to position [0, 0]
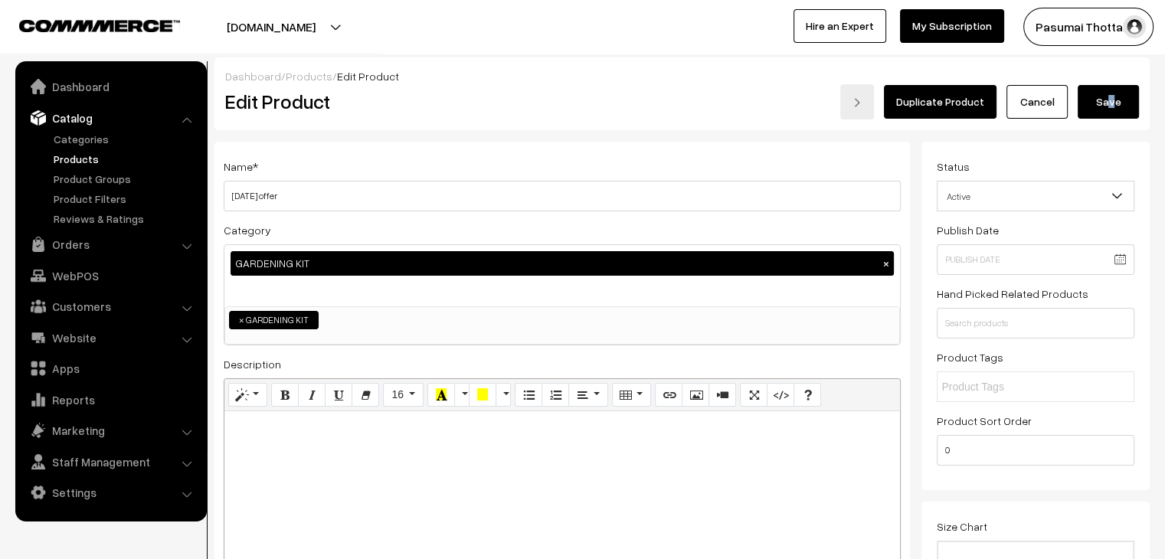
click at [1109, 100] on button "Save" at bounding box center [1108, 102] width 61 height 34
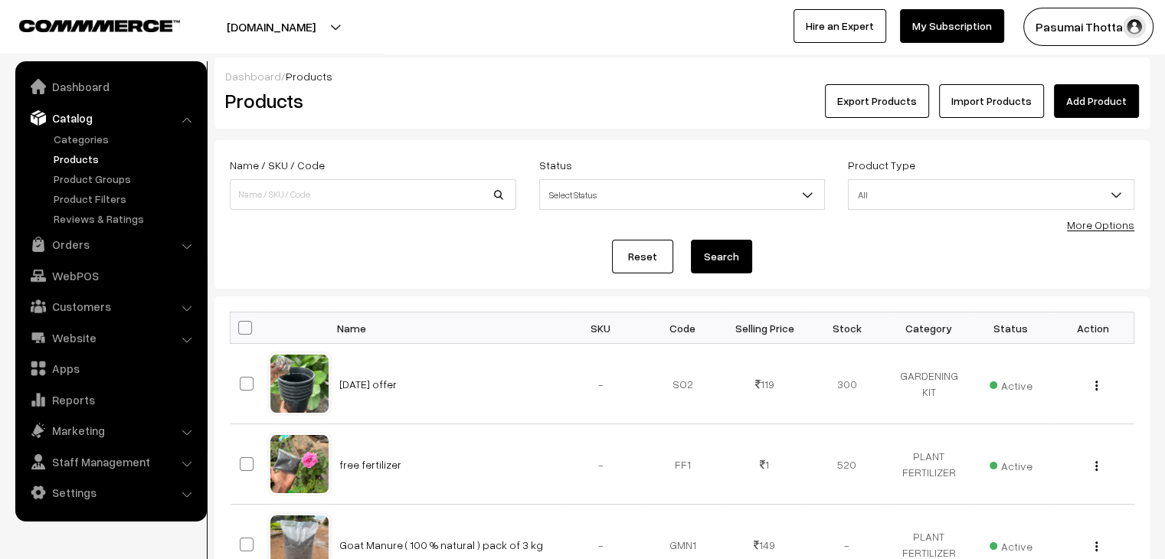
click at [317, 228] on form "Name / SKU / Code Status Select Status Active Inactive Select Status Product Ty…" at bounding box center [682, 214] width 935 height 149
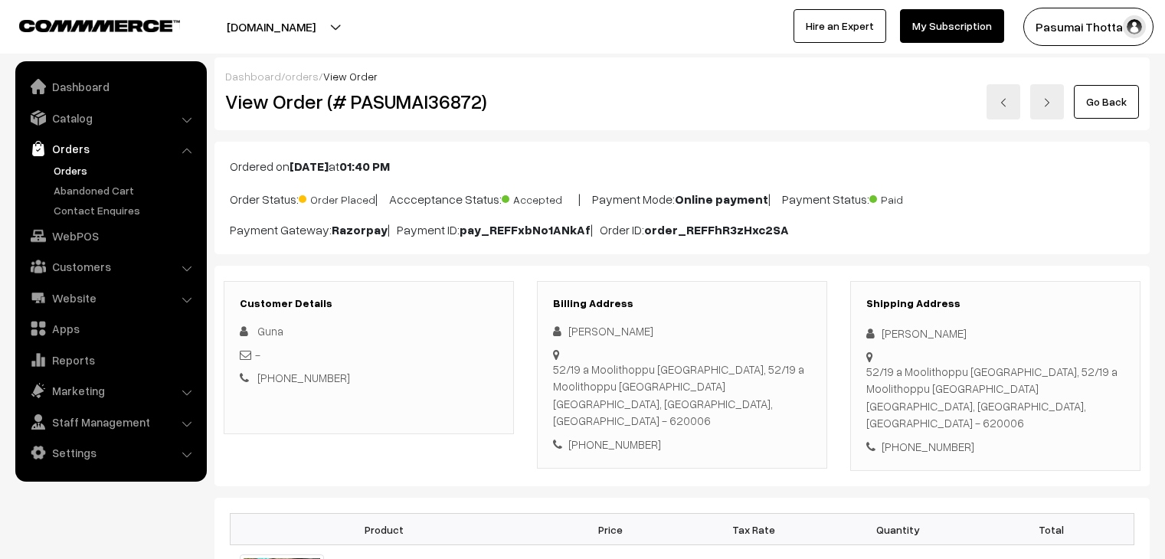
click at [83, 125] on link "Catalog" at bounding box center [110, 118] width 182 height 28
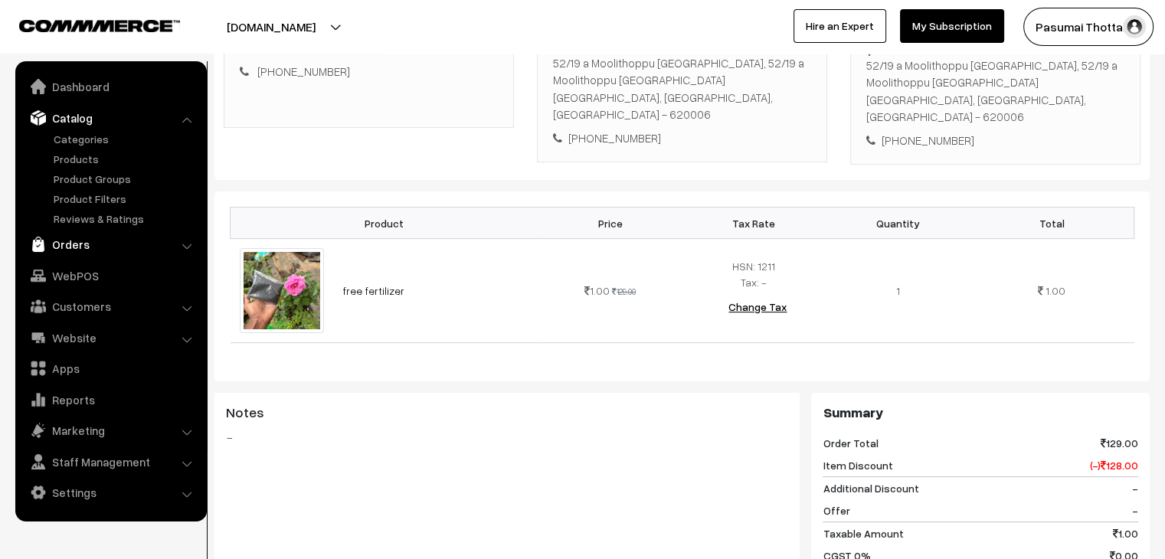
click at [60, 245] on link "Orders" at bounding box center [110, 245] width 182 height 28
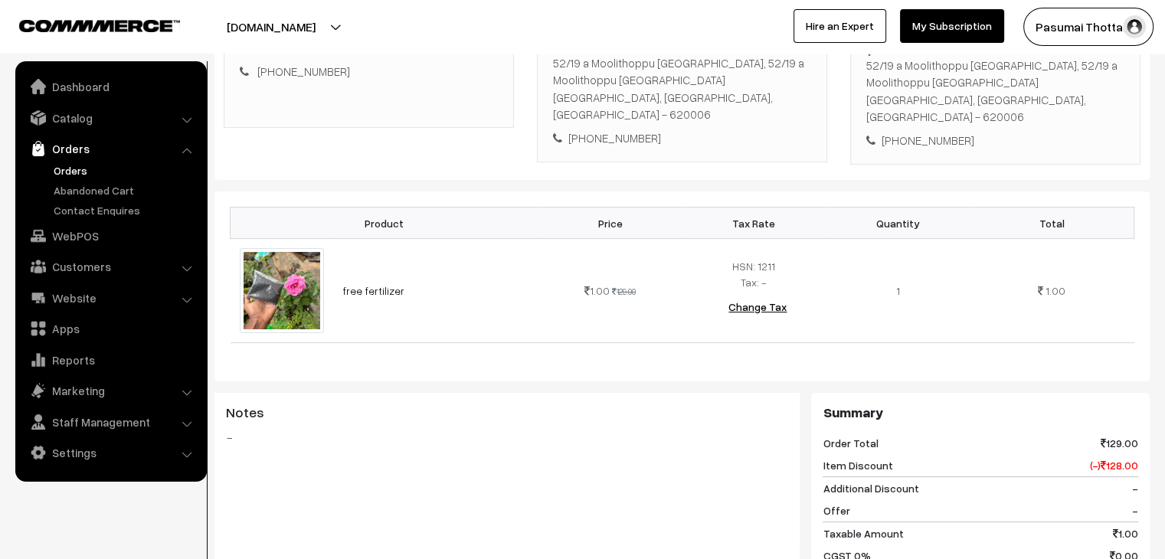
click at [70, 171] on link "Orders" at bounding box center [126, 170] width 152 height 16
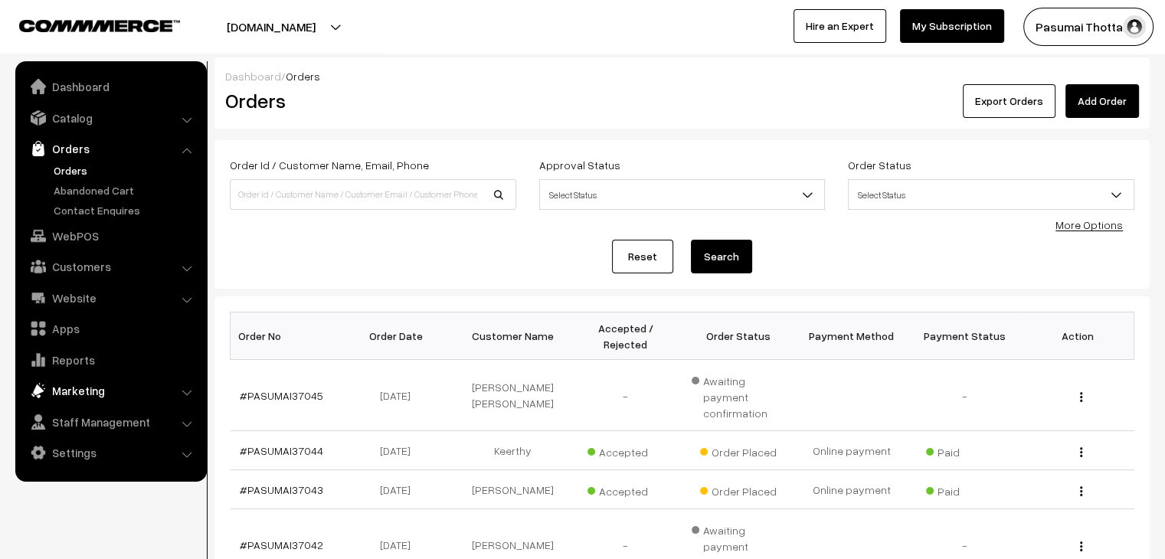
click at [68, 391] on link "Marketing" at bounding box center [110, 391] width 182 height 28
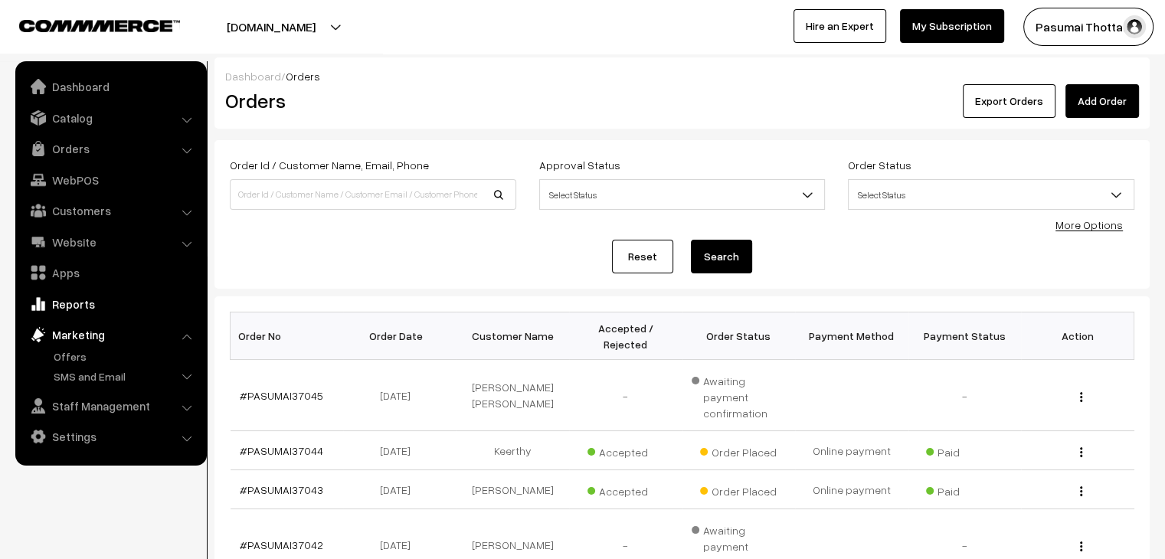
click at [61, 292] on link "Reports" at bounding box center [110, 304] width 182 height 28
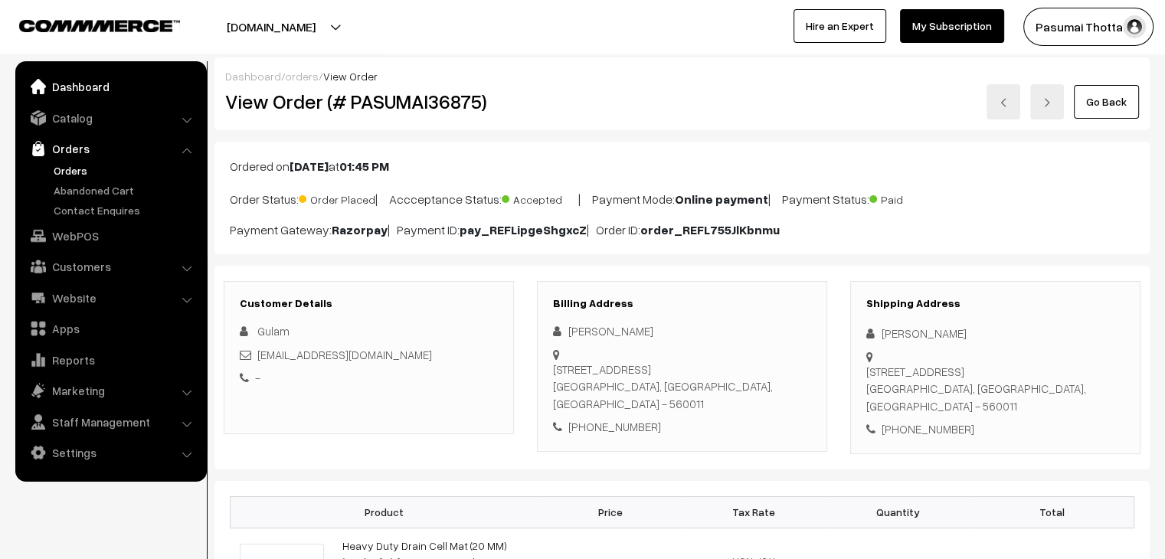
click at [127, 81] on link "Dashboard" at bounding box center [110, 87] width 182 height 28
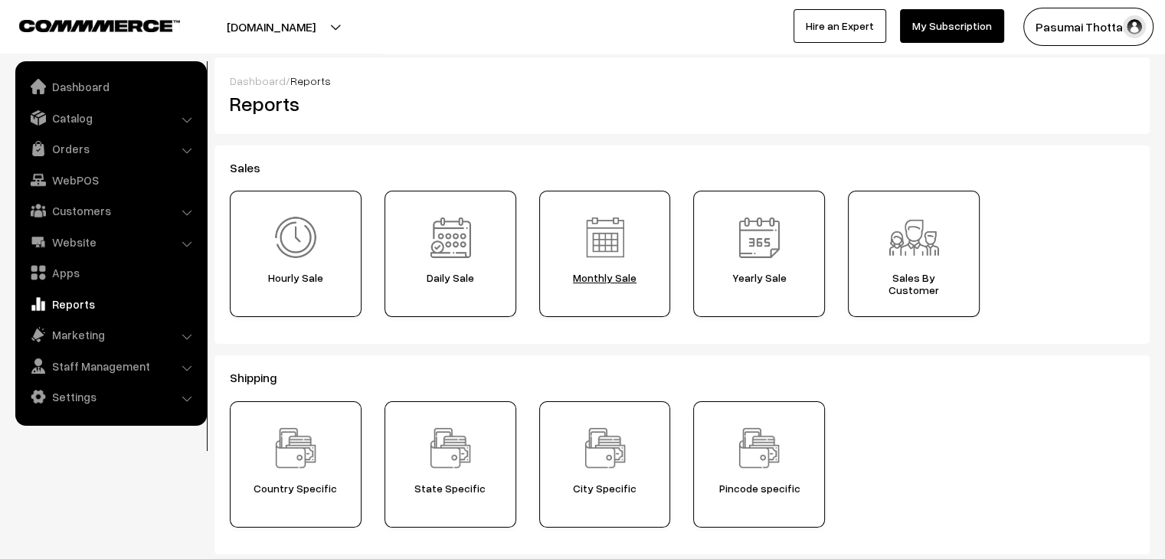
click at [615, 279] on span "Monthly Sale" at bounding box center [605, 278] width 121 height 12
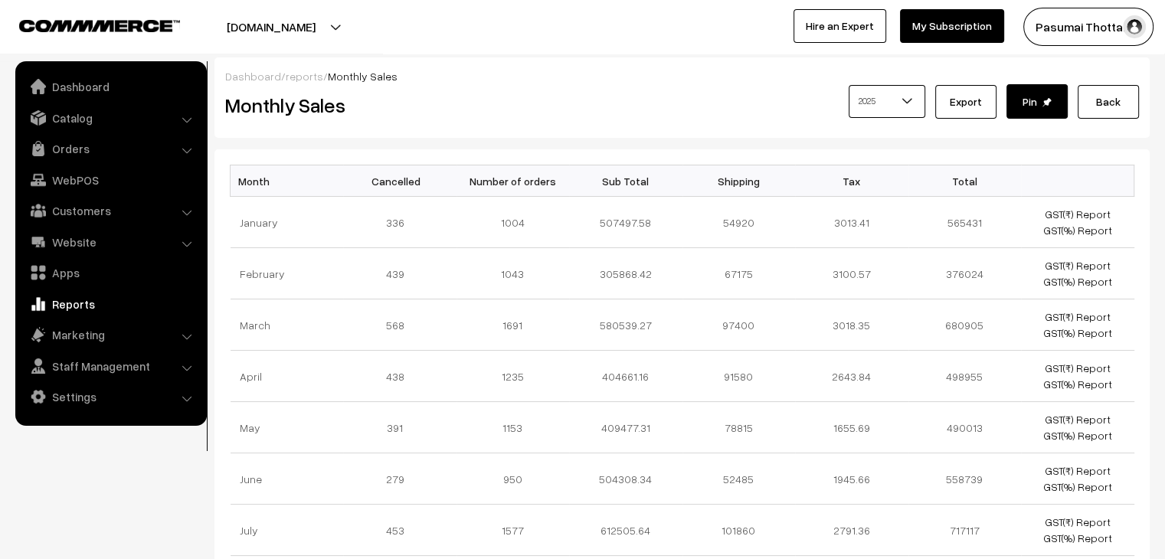
click at [291, 77] on link "reports" at bounding box center [305, 76] width 38 height 13
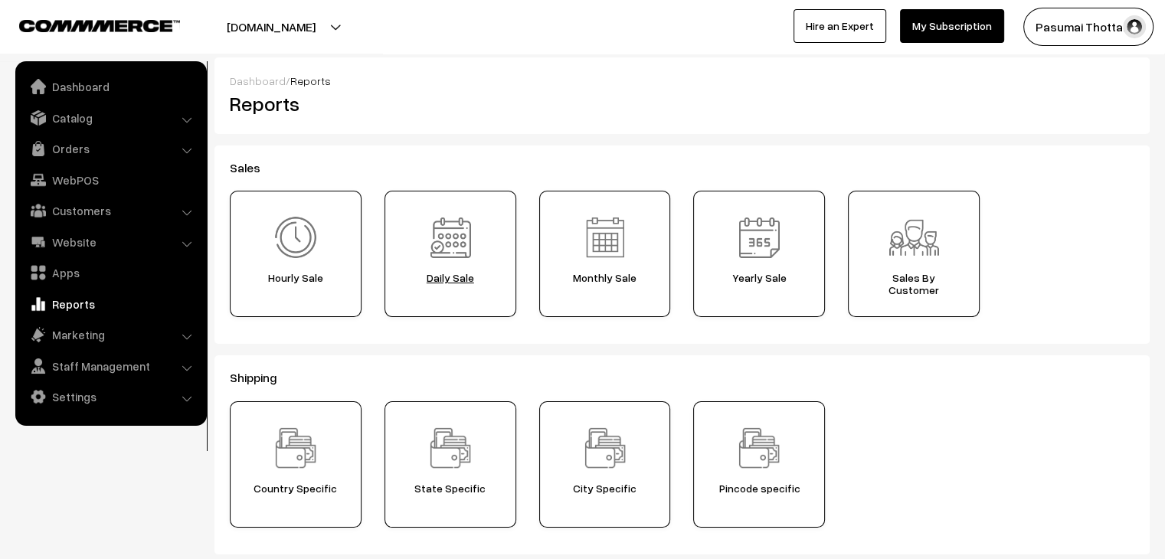
click at [449, 282] on span "Daily Sale" at bounding box center [450, 278] width 121 height 12
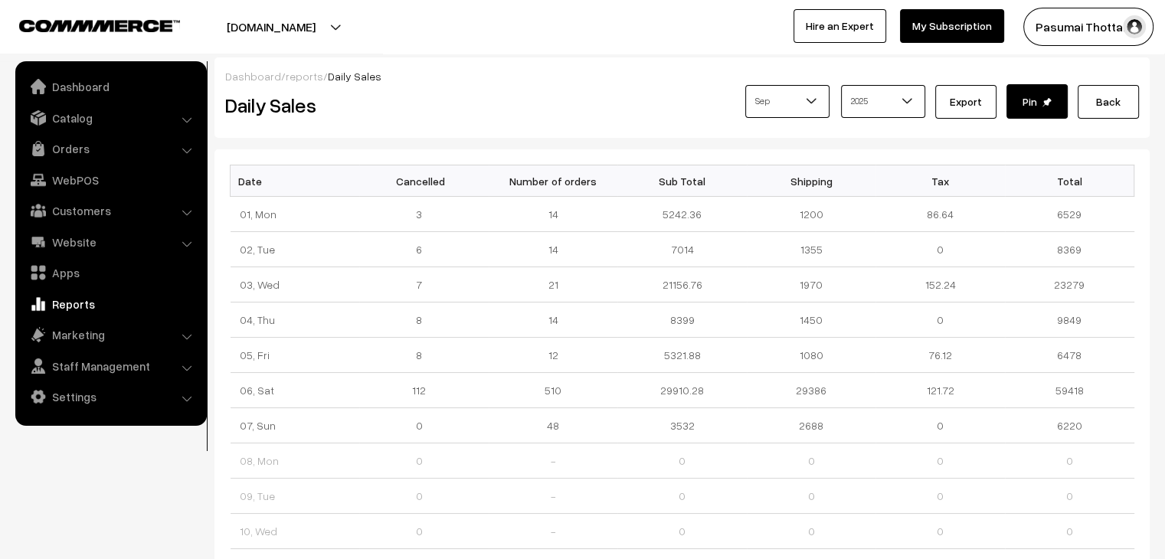
click at [757, 97] on span "Sep" at bounding box center [787, 100] width 83 height 27
select select "8"
click at [300, 80] on link "reports" at bounding box center [305, 76] width 38 height 13
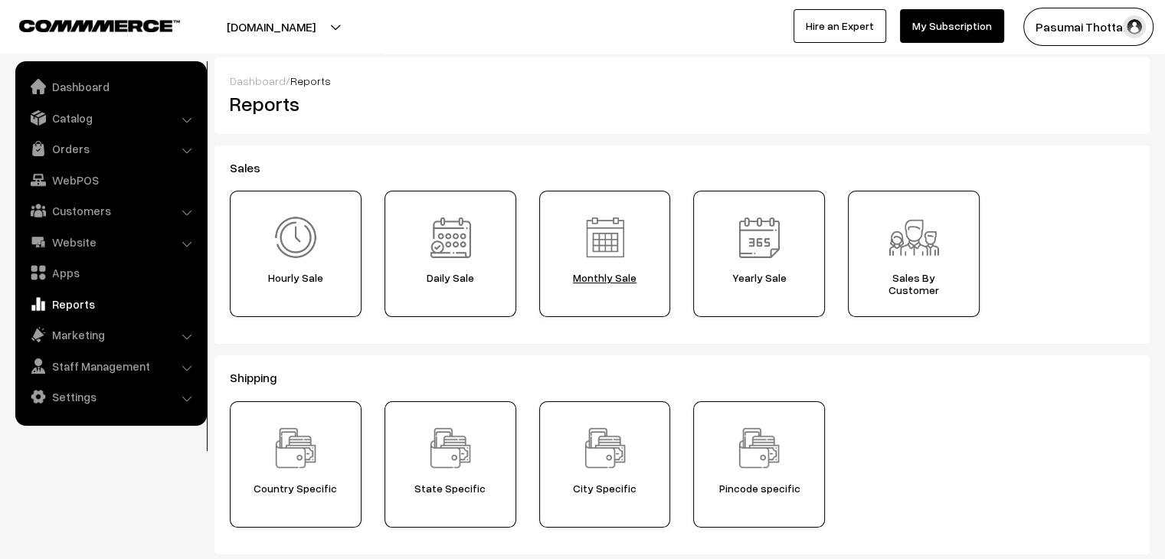
click at [588, 278] on span "Monthly Sale" at bounding box center [605, 278] width 121 height 12
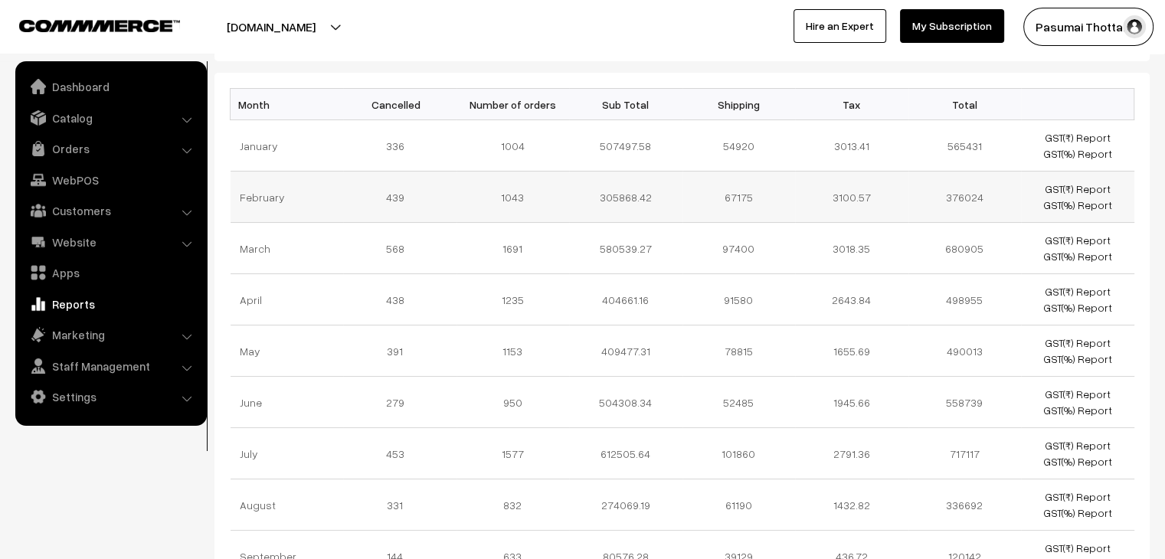
scroll to position [352, 0]
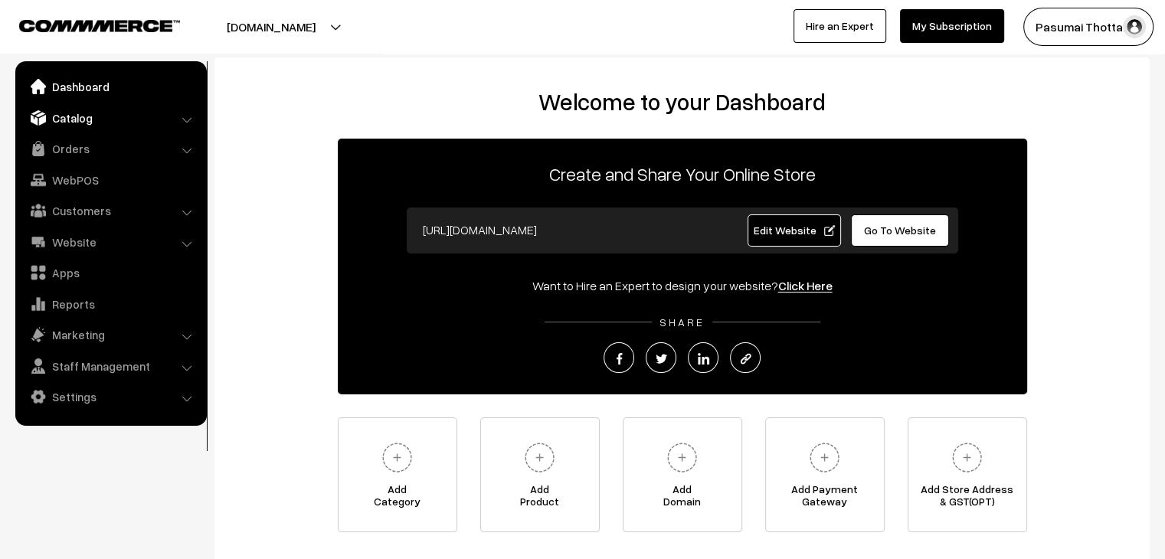
click at [66, 125] on link "Catalog" at bounding box center [110, 118] width 182 height 28
